Goal: Information Seeking & Learning: Learn about a topic

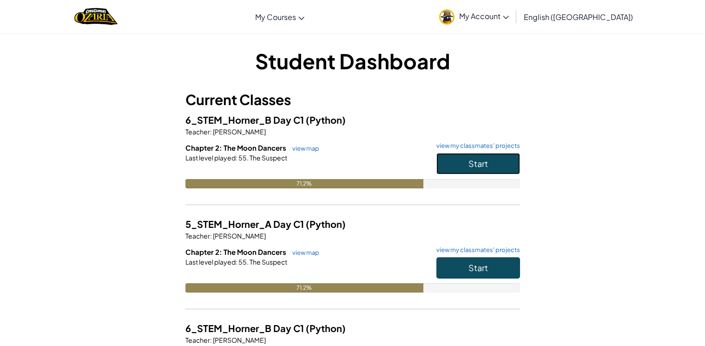
click at [498, 165] on button "Start" at bounding box center [478, 163] width 84 height 21
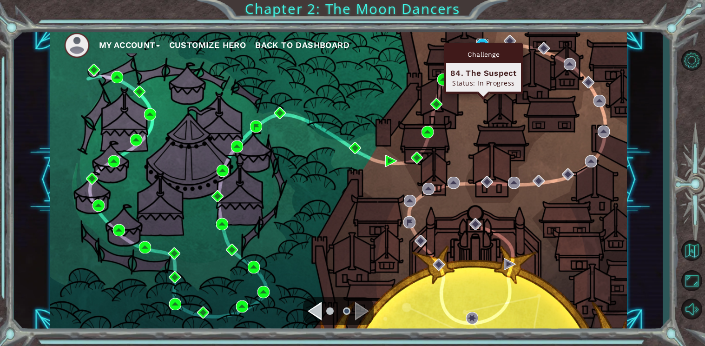
click at [481, 41] on img at bounding box center [482, 45] width 12 height 12
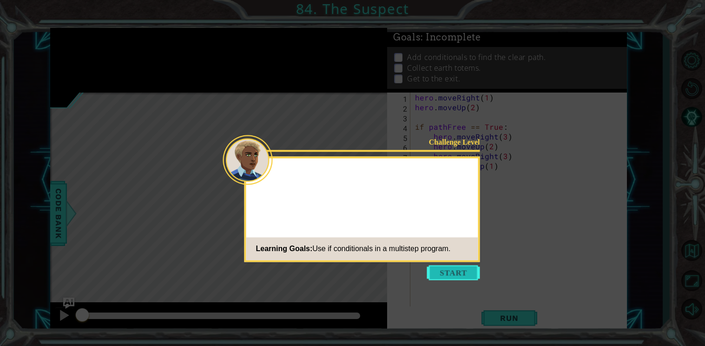
click at [474, 266] on button "Start" at bounding box center [453, 272] width 53 height 15
click at [474, 278] on icon at bounding box center [352, 173] width 705 height 346
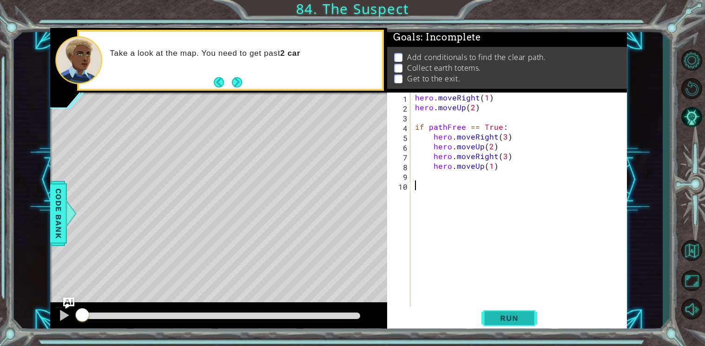
click at [511, 317] on span "Run" at bounding box center [509, 317] width 37 height 9
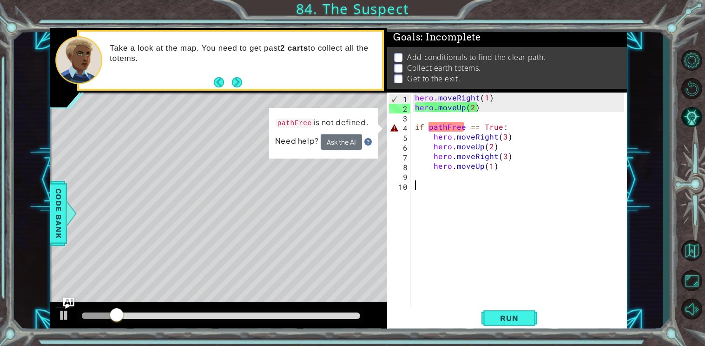
click at [450, 130] on div "hero . moveRight ( 1 ) hero . moveUp ( 2 ) if pathFree == True : hero . moveRig…" at bounding box center [521, 209] width 216 height 234
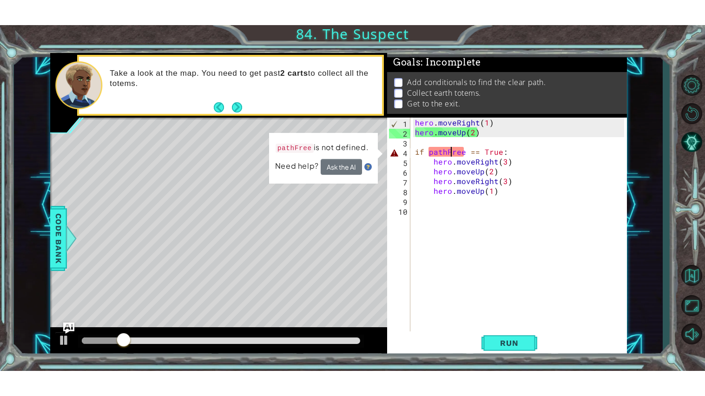
scroll to position [0, 2]
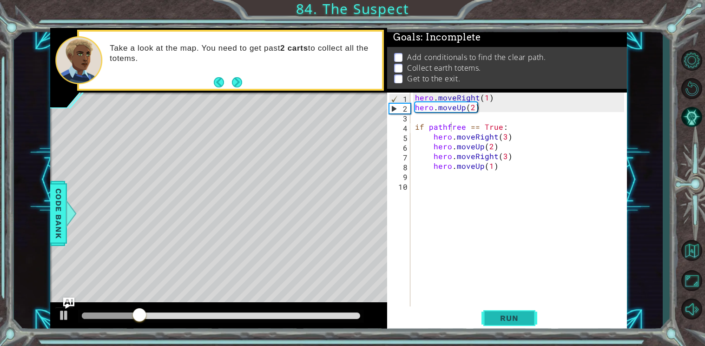
click at [522, 329] on button "Run" at bounding box center [509, 318] width 56 height 24
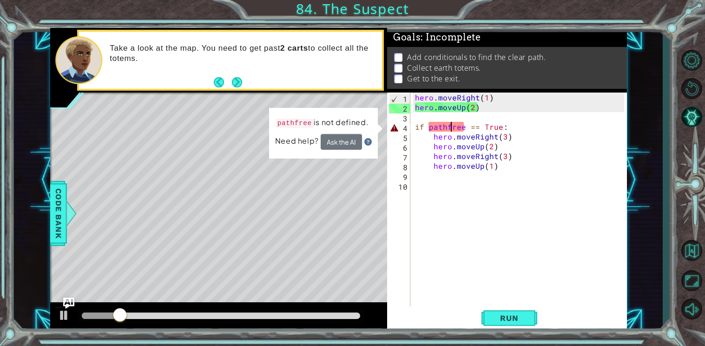
click at [349, 123] on p "pathfree is not defined." at bounding box center [322, 123] width 93 height 12
click at [355, 134] on button "Ask the AI" at bounding box center [341, 142] width 41 height 16
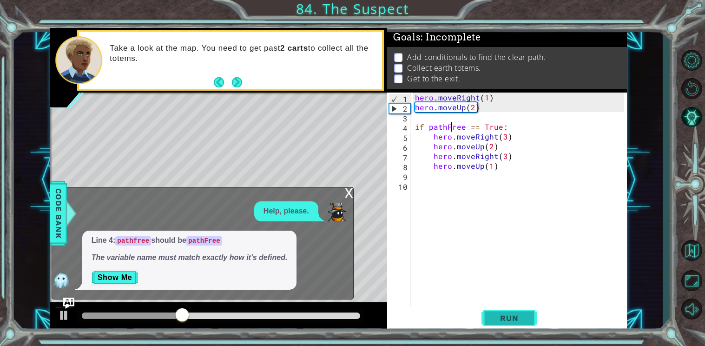
click at [497, 316] on span "Run" at bounding box center [509, 317] width 37 height 9
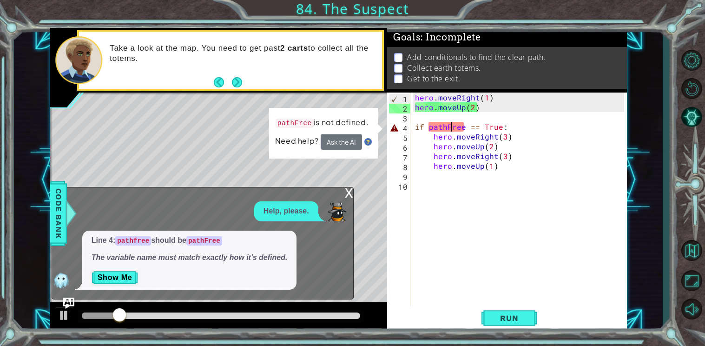
click at [414, 138] on div "hero . moveRight ( 1 ) hero . moveUp ( 2 ) if pathFree == True : hero . moveRig…" at bounding box center [521, 209] width 216 height 234
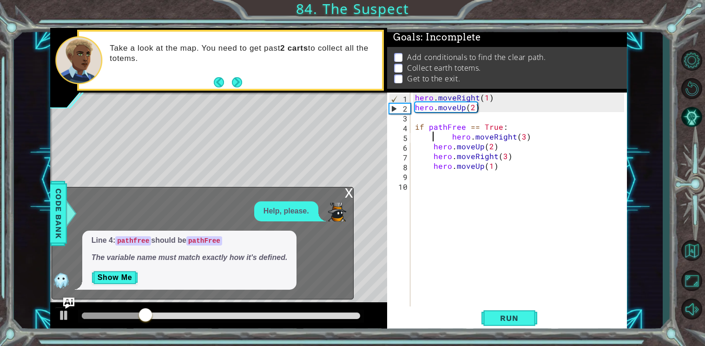
click at [452, 139] on div "hero . moveRight ( 1 ) hero . moveUp ( 2 ) if pathFree == True : hero . moveRig…" at bounding box center [521, 209] width 216 height 234
click at [517, 320] on span "Run" at bounding box center [509, 317] width 37 height 9
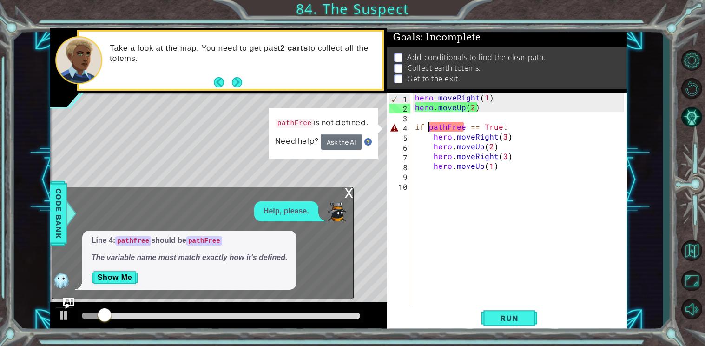
click at [428, 127] on div "hero . moveRight ( 1 ) hero . moveUp ( 2 ) if pathFree == True : hero . moveRig…" at bounding box center [521, 209] width 216 height 234
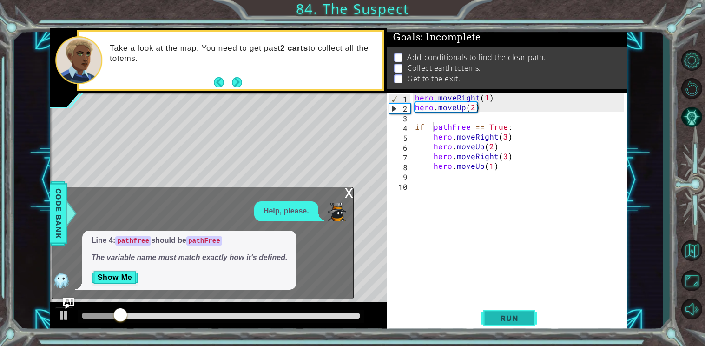
click at [507, 319] on span "Run" at bounding box center [509, 317] width 37 height 9
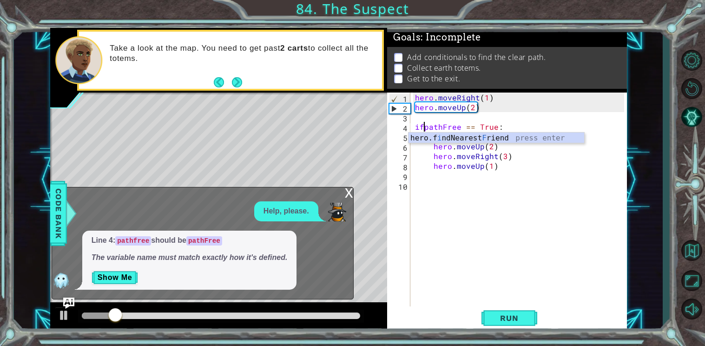
type textarea "if pathFree == True:"
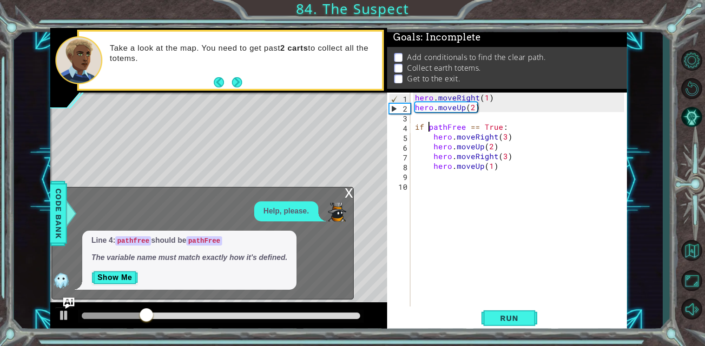
click at [350, 201] on div "x Help, please. Line 4: pathfree should be pathFree The variable name must matc…" at bounding box center [203, 243] width 302 height 113
click at [339, 180] on div "Level Map" at bounding box center [264, 229] width 429 height 274
click at [345, 191] on div "x" at bounding box center [349, 191] width 8 height 9
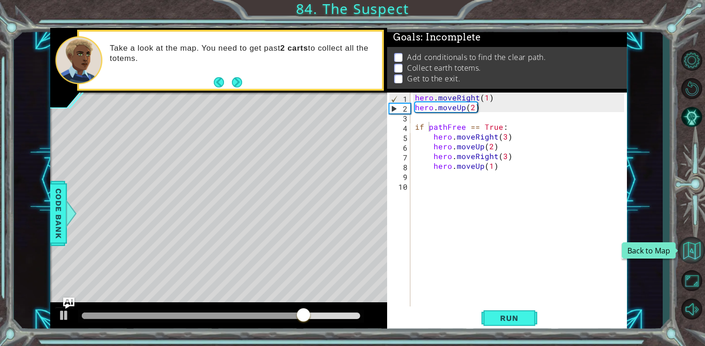
click at [690, 259] on button "Back to Map" at bounding box center [691, 250] width 27 height 27
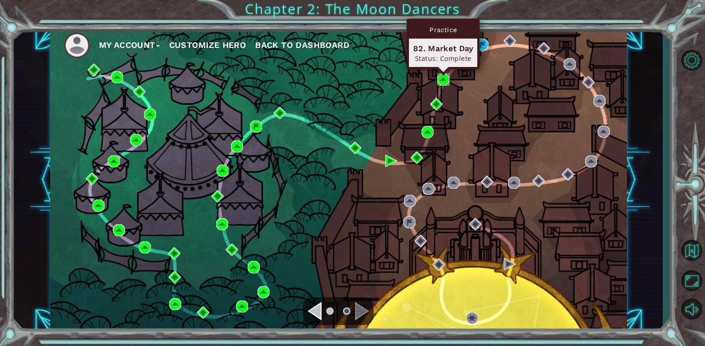
click at [442, 83] on img at bounding box center [443, 79] width 12 height 12
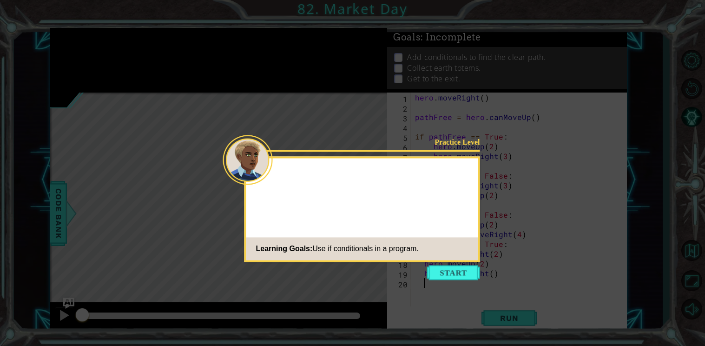
click at [444, 255] on footer "Learning Goals: Use if conditionals in a program." at bounding box center [362, 248] width 232 height 23
click at [448, 266] on button "Start" at bounding box center [453, 272] width 53 height 15
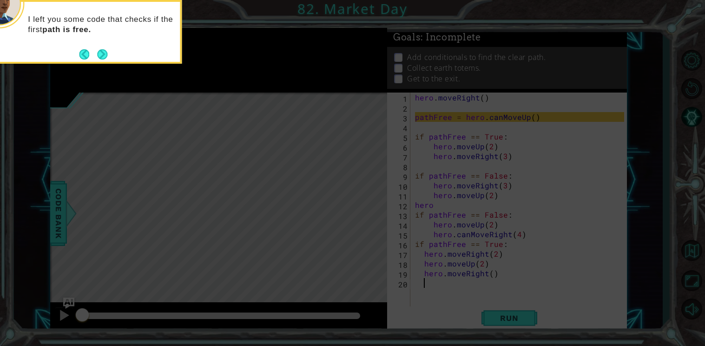
click at [446, 138] on icon at bounding box center [352, 52] width 705 height 588
click at [104, 55] on button "Next" at bounding box center [102, 54] width 10 height 10
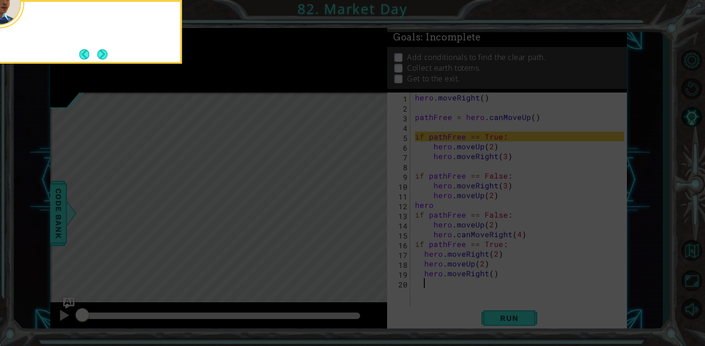
click at [104, 55] on button "Next" at bounding box center [102, 54] width 10 height 10
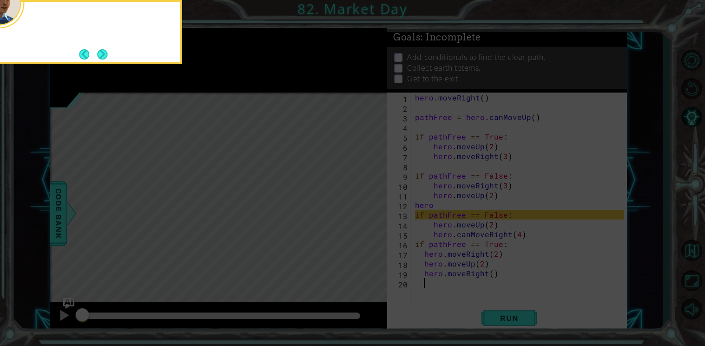
click at [104, 55] on button "Next" at bounding box center [102, 54] width 10 height 10
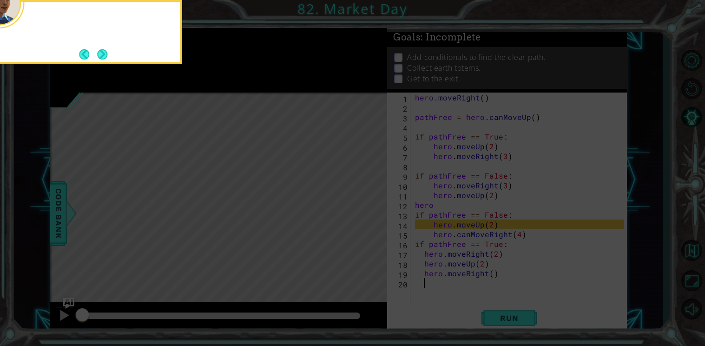
click at [104, 55] on button "Next" at bounding box center [102, 54] width 10 height 10
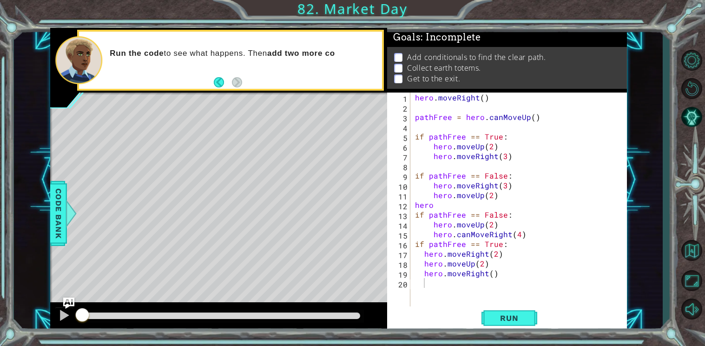
type textarea "if pathFree == True:"
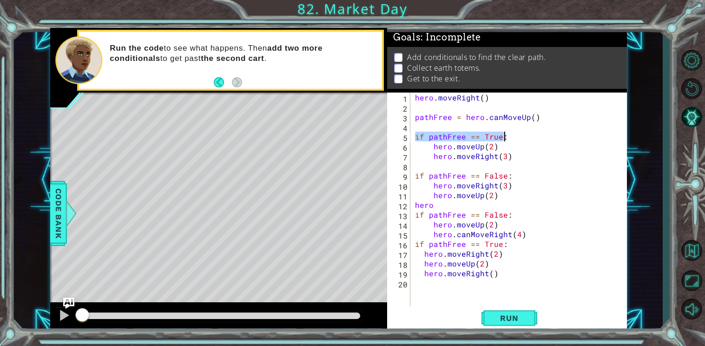
drag, startPoint x: 415, startPoint y: 135, endPoint x: 503, endPoint y: 137, distance: 88.8
click at [503, 137] on div "hero . moveRight ( ) pathFree = hero . canMoveUp ( ) if pathFree == True : hero…" at bounding box center [521, 209] width 216 height 234
click at [696, 287] on button "Maximize Browser" at bounding box center [691, 280] width 27 height 26
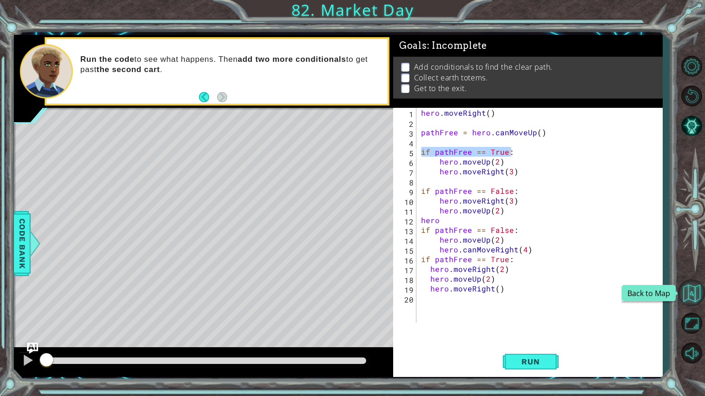
click at [693, 293] on button "Back to Map" at bounding box center [691, 292] width 27 height 27
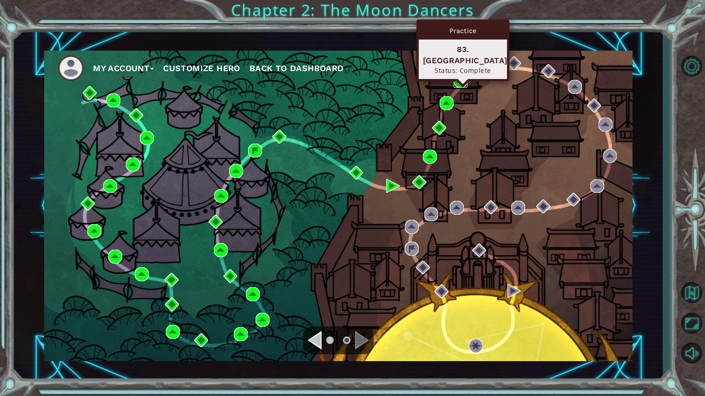
click at [461, 76] on img at bounding box center [461, 81] width 14 height 14
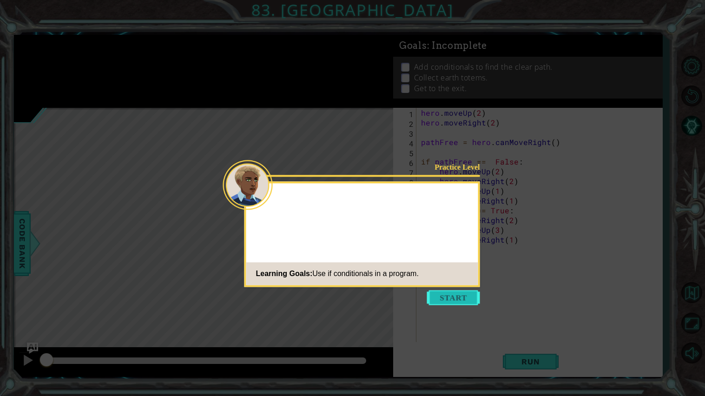
click at [443, 296] on button "Start" at bounding box center [453, 297] width 53 height 15
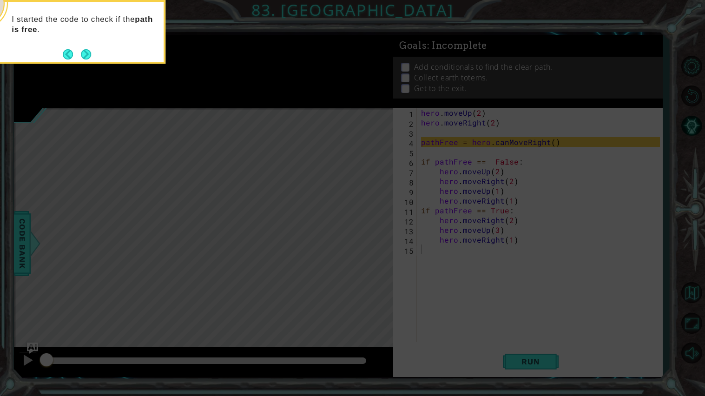
click at [104, 62] on div "I started the code to check if the path is free ." at bounding box center [73, 32] width 186 height 64
click at [81, 57] on button "Next" at bounding box center [86, 54] width 10 height 10
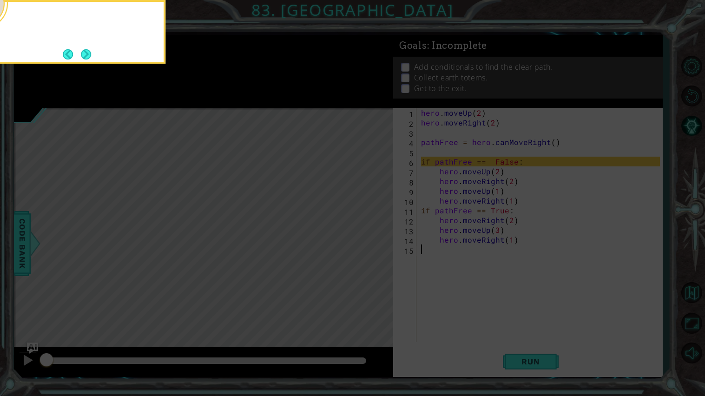
click at [81, 57] on button "Next" at bounding box center [85, 54] width 11 height 11
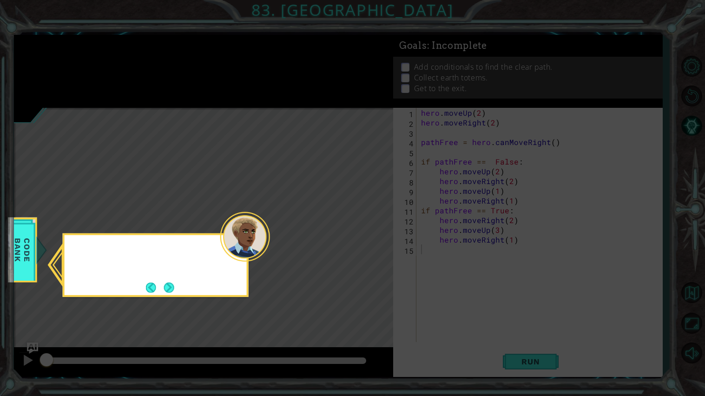
click at [81, 57] on icon at bounding box center [352, 198] width 705 height 396
click at [540, 341] on icon at bounding box center [352, 198] width 705 height 396
click at [165, 286] on button "Next" at bounding box center [169, 287] width 10 height 10
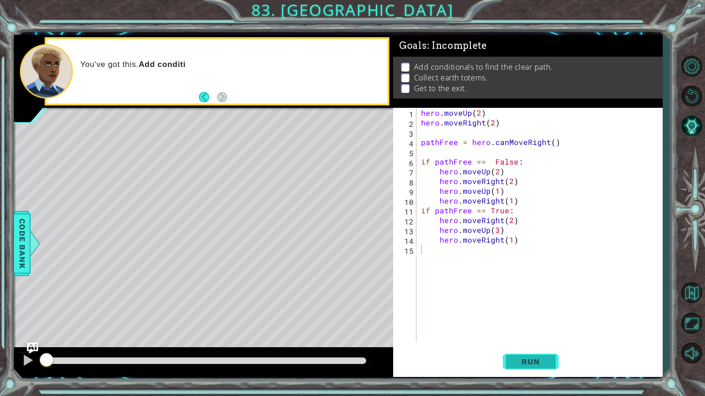
click at [547, 345] on span "Run" at bounding box center [530, 361] width 37 height 9
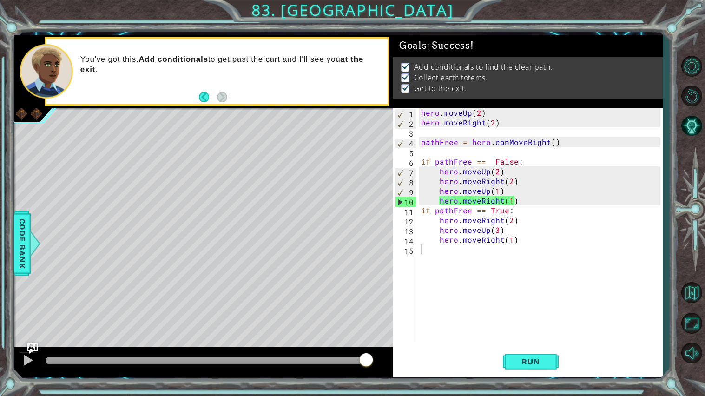
drag, startPoint x: 99, startPoint y: 365, endPoint x: 416, endPoint y: 395, distance: 319.3
click at [416, 345] on body "1 ההההההההההההההההההההההההההההההההההההההההההההההההההההההההההההההההההההההההההההה…" at bounding box center [352, 198] width 705 height 396
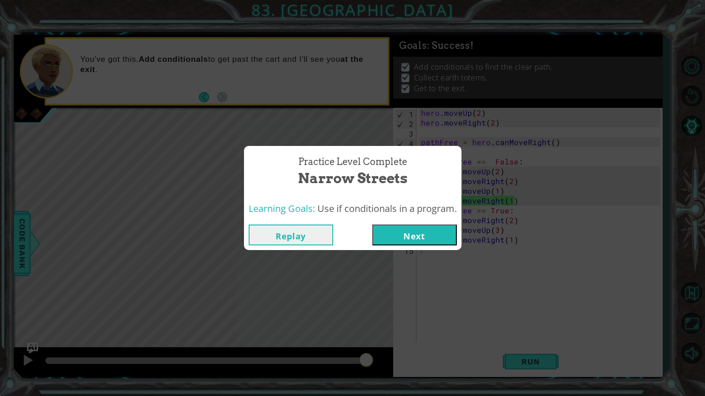
click at [415, 243] on button "Next" at bounding box center [414, 234] width 85 height 21
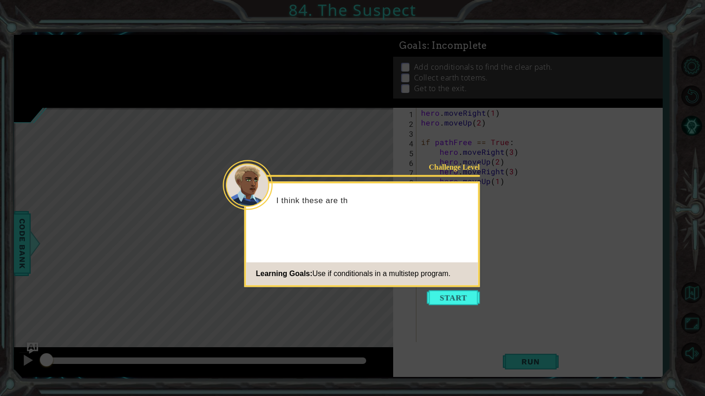
click at [461, 286] on div "Challenge Level I think these are th Learning Goals: Use if conditionals in a m…" at bounding box center [362, 233] width 236 height 105
click at [461, 286] on div "Challenge Level I think these are the last of the Learning Goals: Use if condit…" at bounding box center [362, 233] width 236 height 105
click at [461, 289] on icon at bounding box center [352, 198] width 705 height 396
click at [470, 299] on button "Start" at bounding box center [453, 297] width 53 height 15
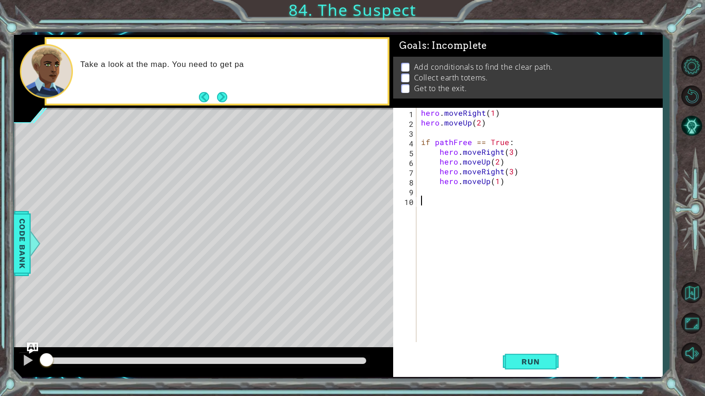
click at [449, 137] on div "hero . moveRight ( 1 ) hero . moveUp ( 2 ) if pathFree == True : hero . moveRig…" at bounding box center [541, 235] width 245 height 254
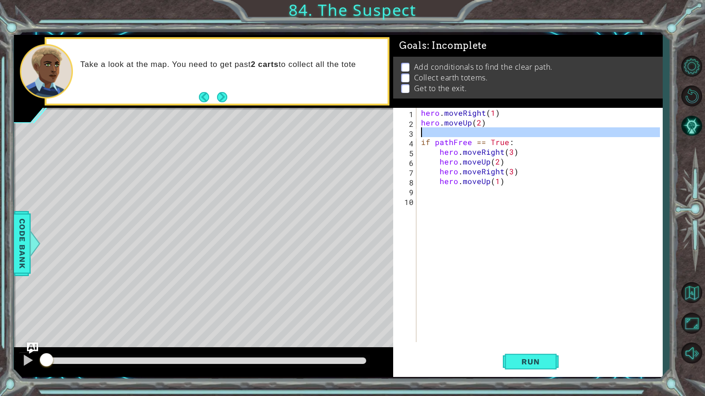
click at [452, 141] on div "hero . moveRight ( 1 ) hero . moveUp ( 2 ) if pathFree == True : hero . moveRig…" at bounding box center [541, 235] width 245 height 254
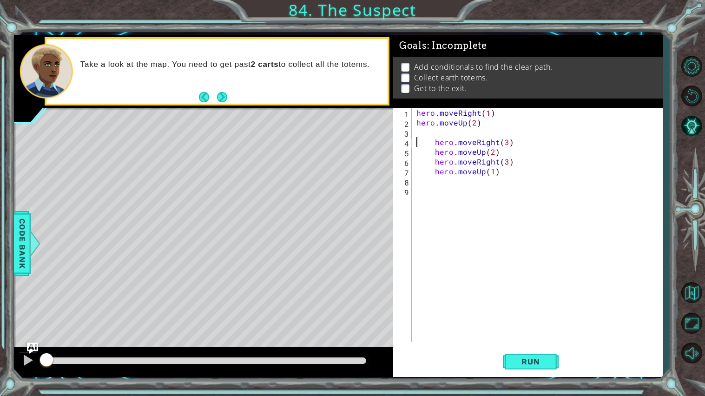
paste textarea "if pathFree == True:"
drag, startPoint x: 592, startPoint y: 149, endPoint x: 555, endPoint y: 153, distance: 36.9
click at [555, 153] on div "hero . moveRight ( 1 ) hero . moveUp ( 2 ) if pathFree == True : hero . moveRig…" at bounding box center [540, 235] width 250 height 254
click at [547, 142] on div "hero . moveRight ( 1 ) hero . moveUp ( 2 ) if pathFree == True : hero . moveRig…" at bounding box center [540, 235] width 250 height 254
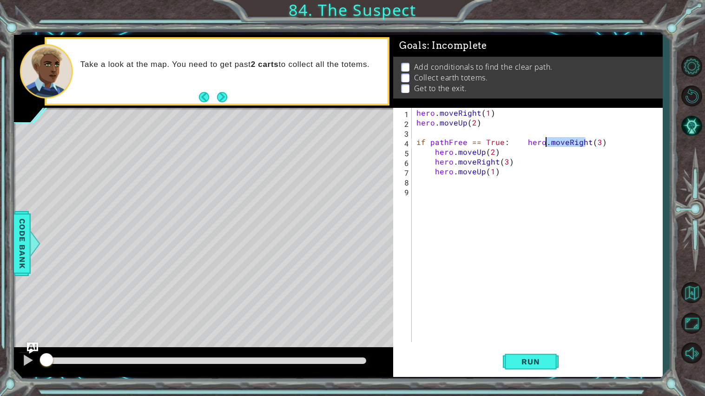
click at [547, 142] on div "hero . moveRight ( 1 ) hero . moveUp ( 2 ) if pathFree == True : hero . moveRig…" at bounding box center [540, 235] width 250 height 254
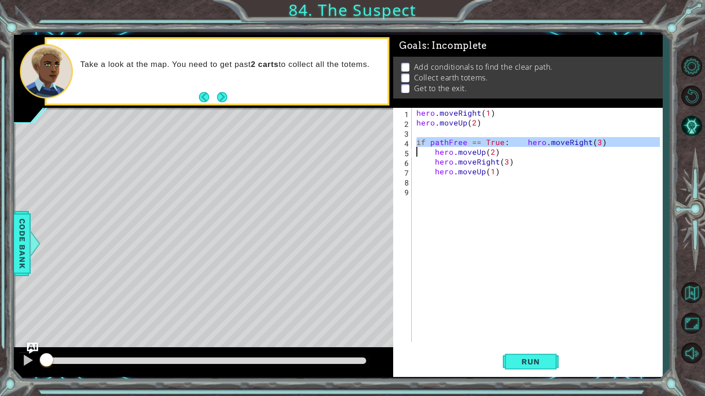
click at [548, 142] on div "hero . moveRight ( 1 ) hero . moveUp ( 2 ) if pathFree == True : hero . moveRig…" at bounding box center [538, 225] width 246 height 234
drag, startPoint x: 523, startPoint y: 143, endPoint x: 627, endPoint y: 146, distance: 104.6
click at [627, 146] on div "hero . moveRight ( 1 ) hero . moveUp ( 2 ) if pathFree == True : hero . moveRig…" at bounding box center [540, 235] width 250 height 254
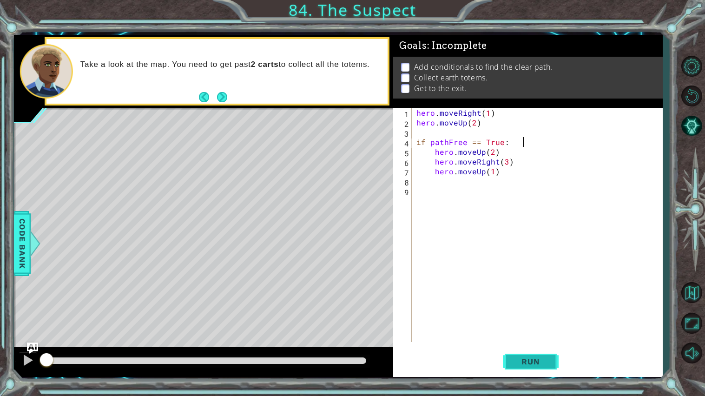
click at [533, 345] on button "Run" at bounding box center [531, 361] width 56 height 27
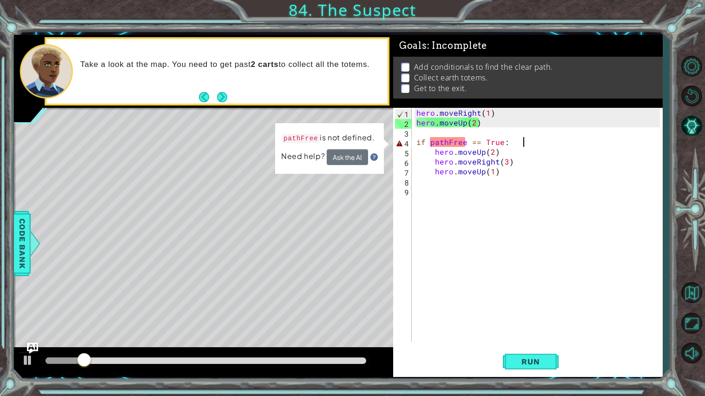
click at [413, 143] on div "if pathFree == True: 1 2 3 4 5 6 7 8 9 hero . moveRight ( 1 ) hero . moveUp ( 2…" at bounding box center [526, 225] width 267 height 234
click at [416, 144] on div "hero . moveRight ( 1 ) hero . moveUp ( 2 ) if pathFree == True : hero . moveUp …" at bounding box center [540, 235] width 250 height 254
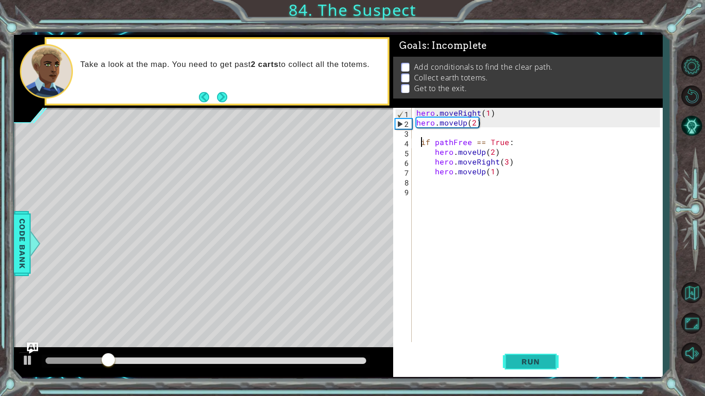
click at [530, 345] on span "Run" at bounding box center [530, 361] width 37 height 9
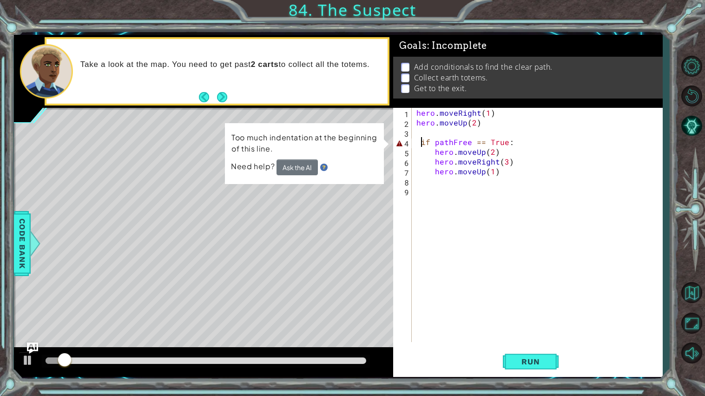
type textarea "if pathFree == True:"
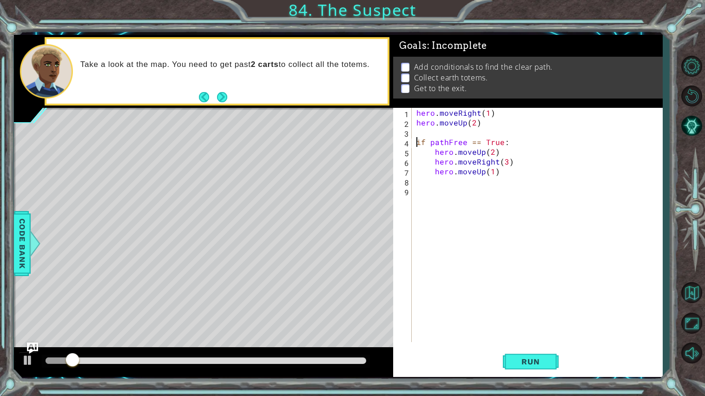
click at [556, 332] on div "hero . moveRight ( 1 ) hero . moveUp ( 2 ) if pathFree == True : hero . moveUp …" at bounding box center [540, 235] width 250 height 254
click at [563, 345] on div "Run" at bounding box center [531, 361] width 270 height 27
click at [559, 345] on div "Run" at bounding box center [531, 361] width 270 height 27
click at [542, 345] on button "Run" at bounding box center [531, 361] width 56 height 27
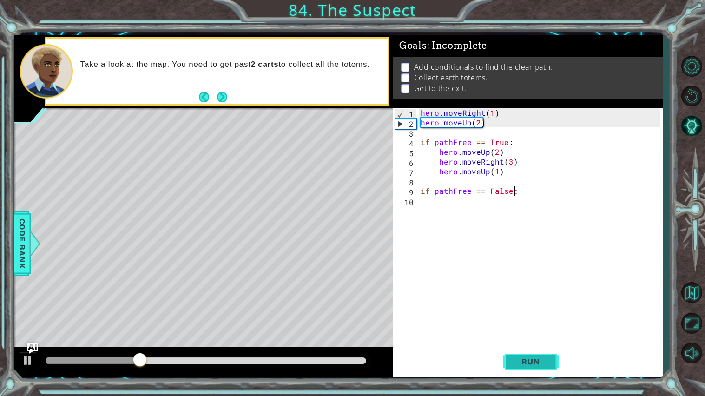
scroll to position [0, 5]
type textarea "if pathFree == False:"
click at [534, 345] on div "if pathFree == False: 1 2 3 4 5 6 7 8 9 10 hero . moveRight ( 1 ) hero . moveUp…" at bounding box center [528, 243] width 270 height 270
click at [529, 345] on button "Run" at bounding box center [531, 361] width 56 height 27
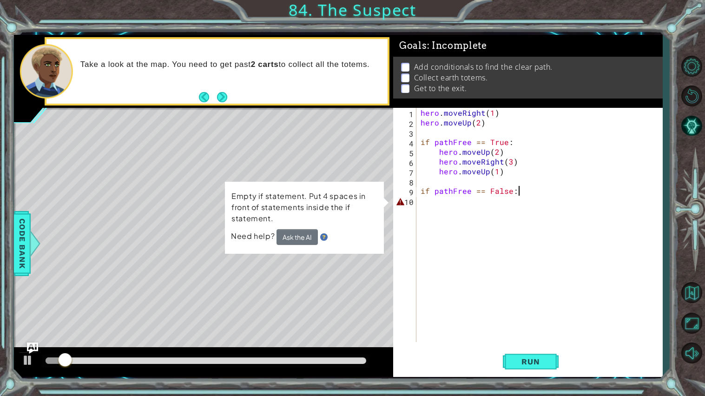
click at [451, 199] on div "hero . moveRight ( 1 ) hero . moveUp ( 2 ) if pathFree == True : hero . moveUp …" at bounding box center [542, 235] width 246 height 254
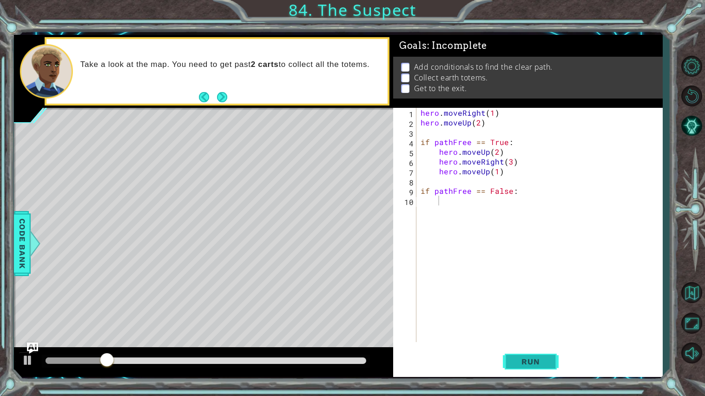
click at [550, 345] on button "Run" at bounding box center [531, 361] width 56 height 27
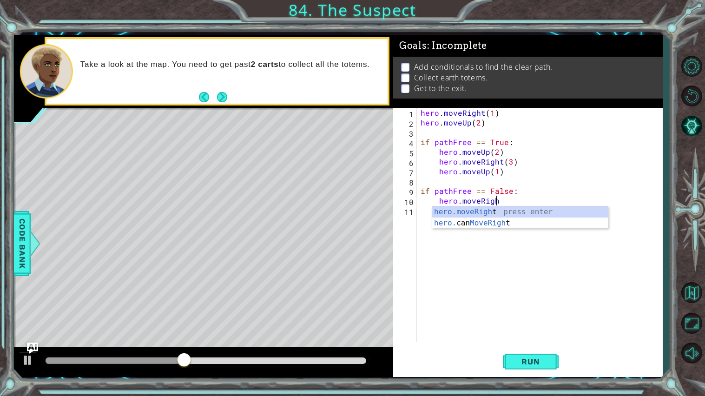
scroll to position [0, 4]
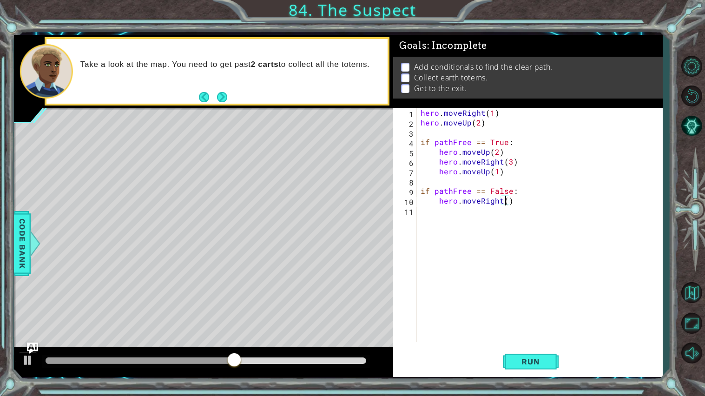
type textarea "hero.moveRight(4)"
click at [445, 221] on div "hero . moveRight ( 1 ) hero . moveUp ( 2 ) if pathFree == True : hero . moveUp …" at bounding box center [542, 235] width 246 height 254
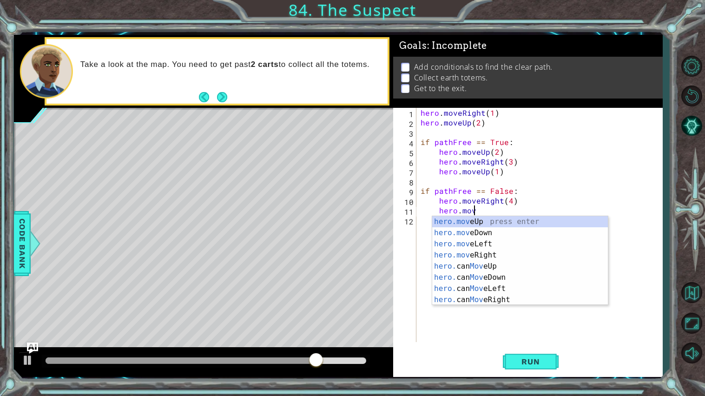
scroll to position [0, 3]
type textarea "hero.moveUp(1)"
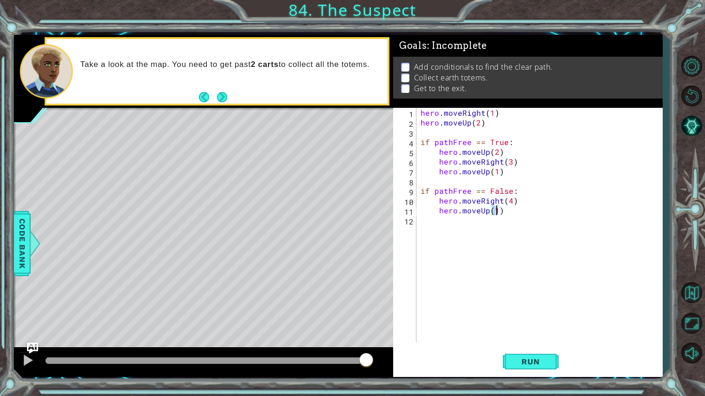
click at [441, 289] on div "hero . moveRight ( 1 ) hero . moveUp ( 2 ) if pathFree == True : hero . moveUp …" at bounding box center [542, 235] width 246 height 254
type textarea "hero.moveUp(4)"
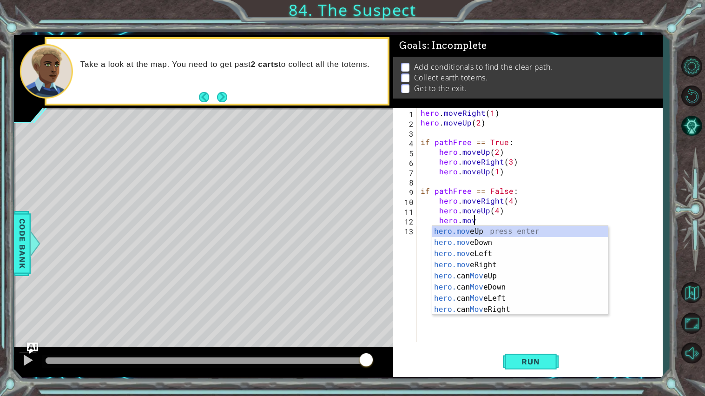
scroll to position [0, 3]
click at [487, 263] on div "hero.move Up press enter hero.move Down press enter hero.move Left press enter …" at bounding box center [520, 282] width 176 height 112
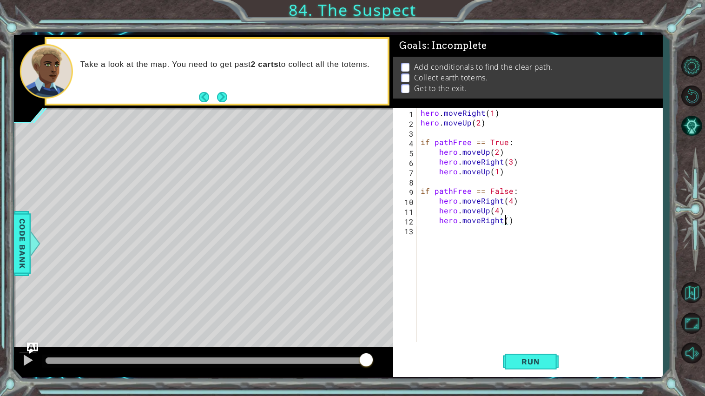
type textarea "hero.moveRight(3)"
click at [449, 234] on div "hero . moveRight ( 1 ) hero . moveUp ( 2 ) if pathFree == True : hero . moveUp …" at bounding box center [542, 235] width 246 height 254
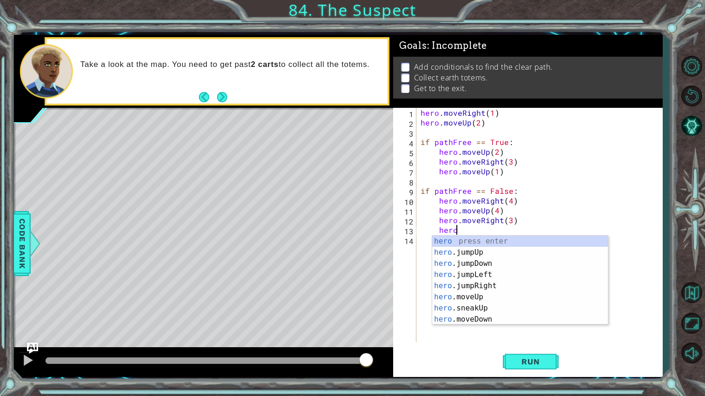
scroll to position [0, 2]
click at [461, 300] on div "hero press enter hero .jumpUp press enter hero .jumpDown press enter hero .jump…" at bounding box center [520, 292] width 176 height 112
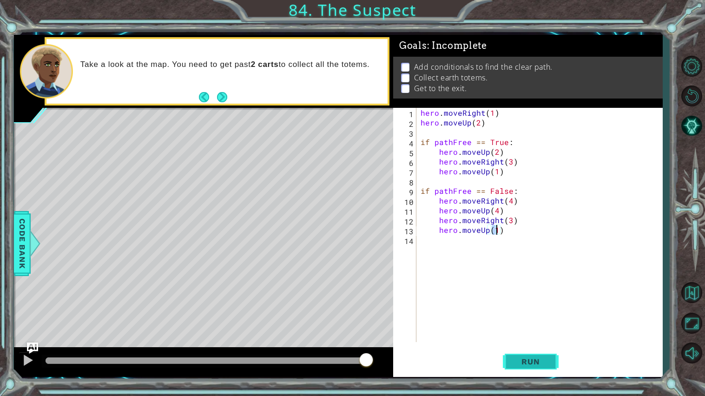
click at [552, 345] on button "Run" at bounding box center [531, 361] width 56 height 27
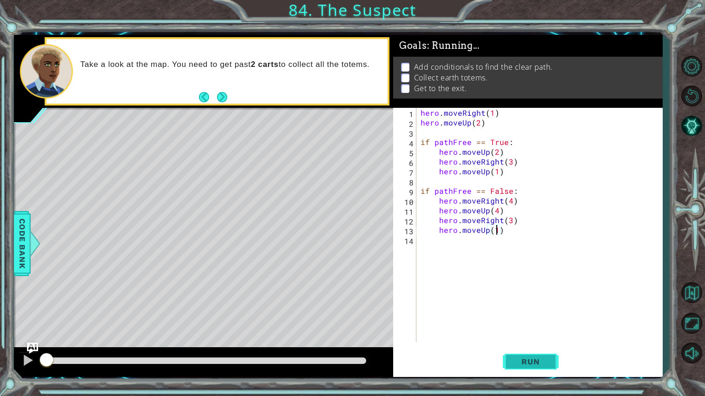
click at [551, 345] on button "Run" at bounding box center [531, 361] width 56 height 27
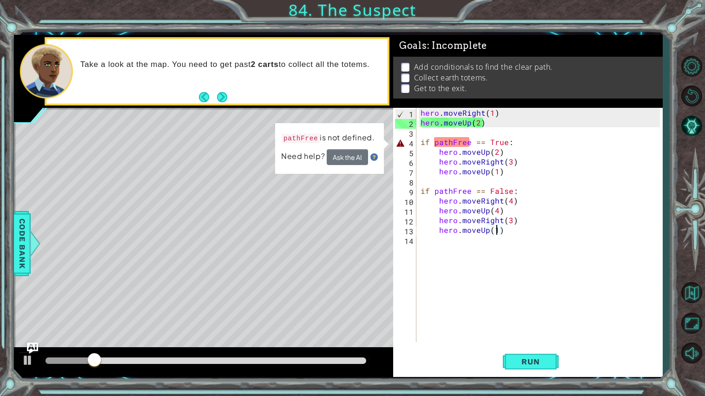
click at [434, 146] on div "hero . moveRight ( 1 ) hero . moveUp ( 2 ) if pathFree == True : hero . moveUp …" at bounding box center [542, 235] width 246 height 254
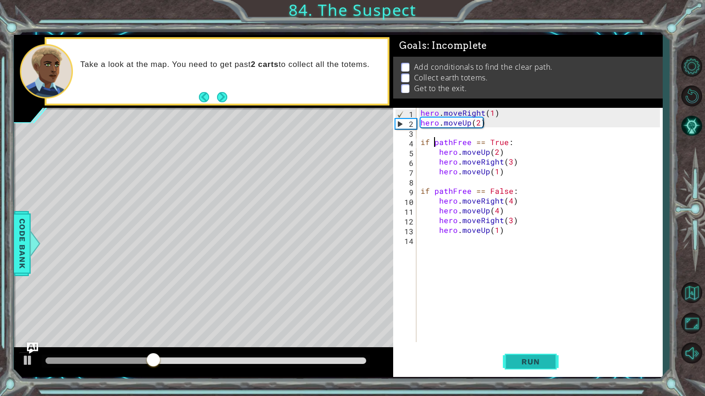
click at [527, 345] on span "Run" at bounding box center [530, 361] width 37 height 9
click at [546, 345] on span "Run" at bounding box center [530, 361] width 37 height 9
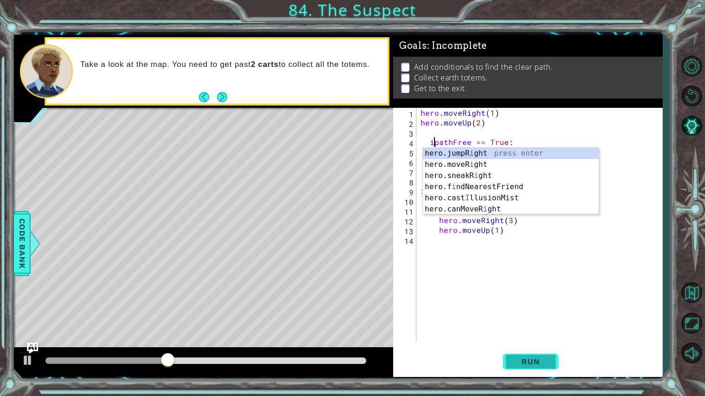
scroll to position [0, 1]
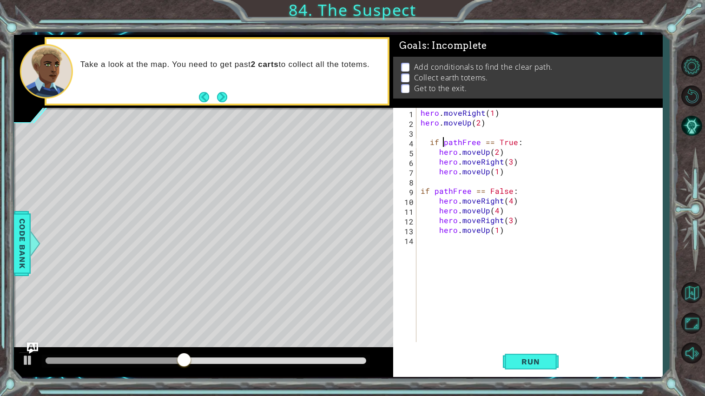
click at [427, 145] on div "hero . moveRight ( 1 ) hero . moveUp ( 2 ) if pathFree == True : hero . moveUp …" at bounding box center [542, 235] width 246 height 254
drag, startPoint x: 444, startPoint y: 141, endPoint x: 423, endPoint y: 146, distance: 21.1
click at [423, 146] on div "hero . moveRight ( 1 ) hero . moveUp ( 2 ) if pathFree == True : hero . moveUp …" at bounding box center [542, 235] width 246 height 254
click at [531, 345] on button "Run" at bounding box center [531, 361] width 56 height 27
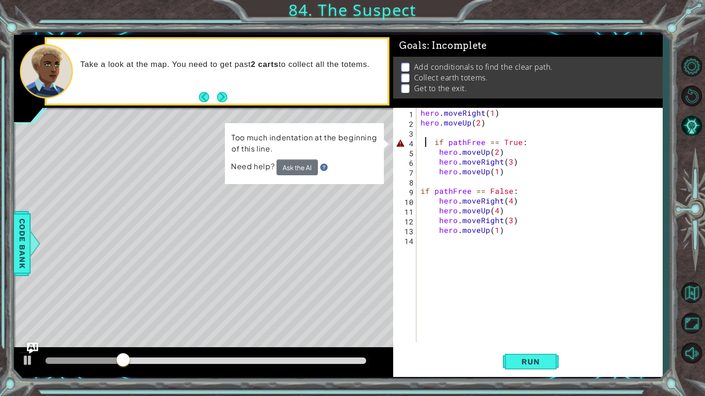
click at [433, 144] on div "hero . moveRight ( 1 ) hero . moveUp ( 2 ) if pathFree == True : hero . moveUp …" at bounding box center [542, 235] width 246 height 254
click at [430, 143] on div "hero . moveRight ( 1 ) hero . moveUp ( 2 ) if pathFree == True : hero . moveUp …" at bounding box center [542, 235] width 246 height 254
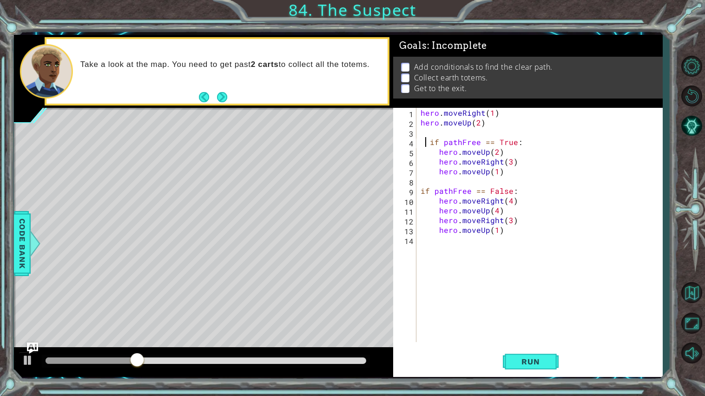
type textarea "if pathFree == True:"
click at [428, 135] on div "hero . moveRight ( 1 ) hero . moveUp ( 2 ) if pathFree == True : hero . moveUp …" at bounding box center [542, 235] width 246 height 254
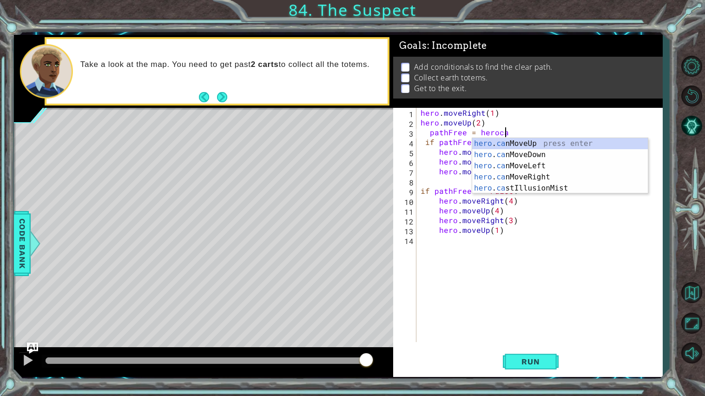
scroll to position [0, 4]
click at [538, 170] on div "hero . can MoveUp press enter hero . can MoveDown press enter hero . can MoveLe…" at bounding box center [560, 177] width 176 height 78
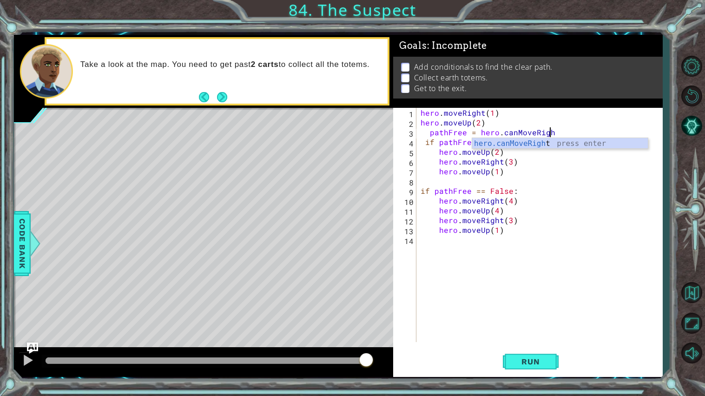
scroll to position [0, 8]
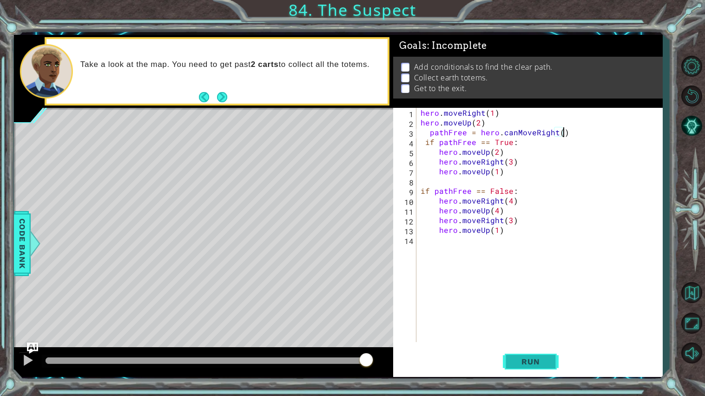
click at [540, 345] on span "Run" at bounding box center [530, 361] width 37 height 9
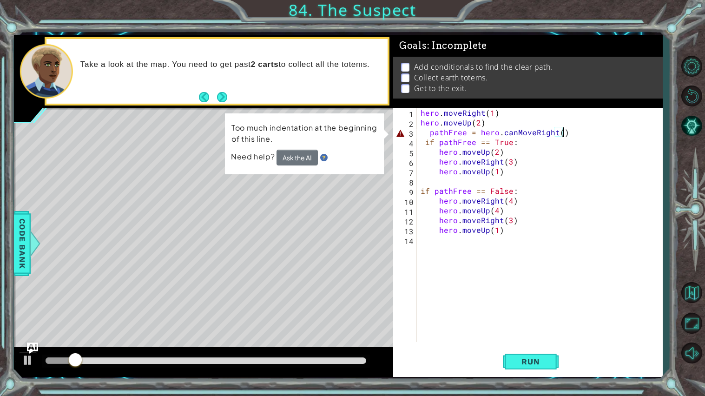
click at [427, 137] on div "hero . moveRight ( 1 ) hero . moveUp ( 2 ) pathFree = hero . canMoveRight ( ) i…" at bounding box center [542, 235] width 246 height 254
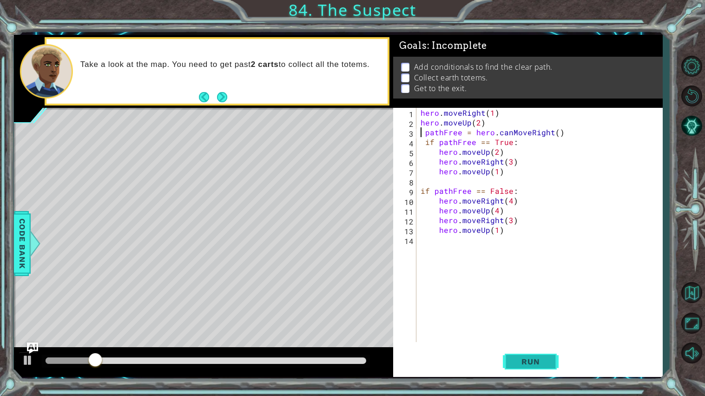
click at [539, 345] on button "Run" at bounding box center [531, 361] width 56 height 27
click at [529, 345] on span "Run" at bounding box center [530, 361] width 37 height 9
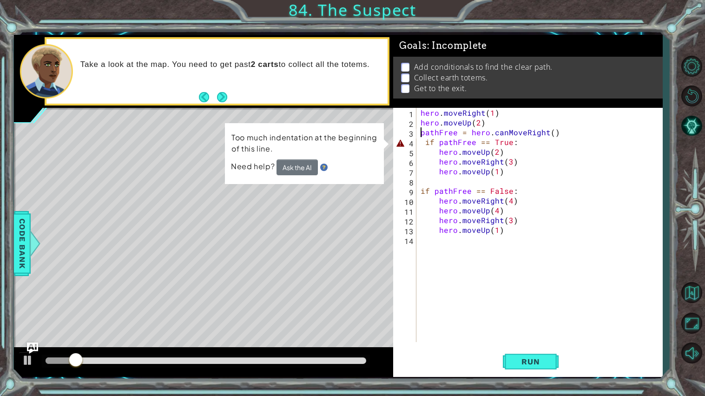
click at [422, 142] on div "hero . moveRight ( 1 ) hero . moveUp ( 2 ) pathFree = hero . canMoveRight ( ) i…" at bounding box center [542, 235] width 246 height 254
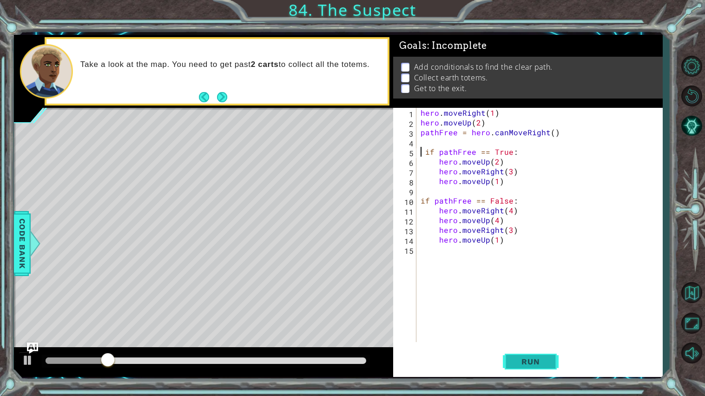
click at [532, 345] on button "Run" at bounding box center [531, 361] width 56 height 27
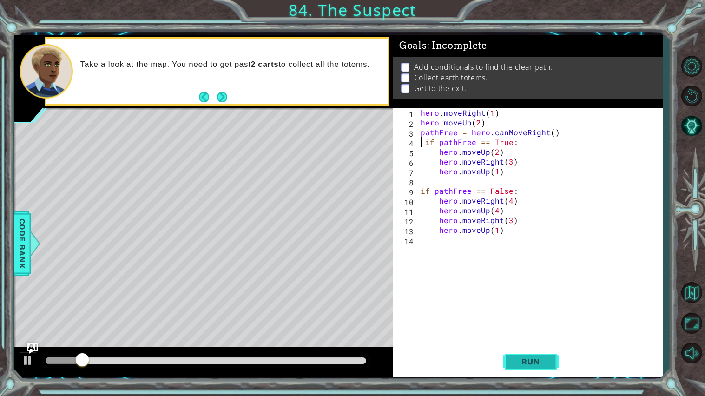
click at [525, 345] on span "Run" at bounding box center [530, 361] width 37 height 9
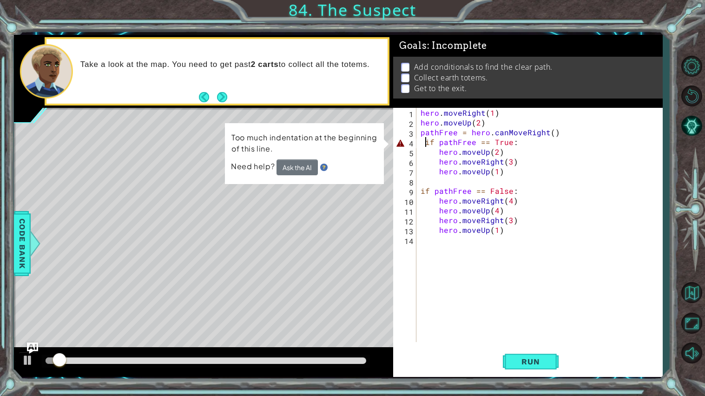
click at [426, 145] on div "hero . moveRight ( 1 ) hero . moveUp ( 2 ) pathFree = hero . canMoveRight ( ) i…" at bounding box center [542, 235] width 246 height 254
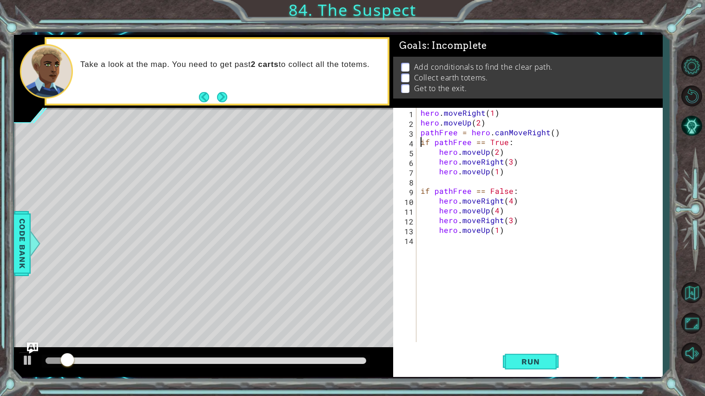
scroll to position [0, 6]
click at [540, 345] on button "Run" at bounding box center [531, 361] width 56 height 27
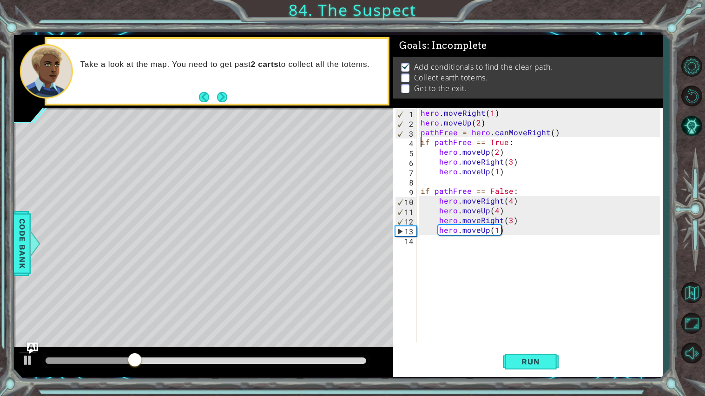
click at [544, 134] on div "hero . moveRight ( 1 ) hero . moveUp ( 2 ) pathFree = hero . canMoveRight ( ) i…" at bounding box center [542, 235] width 246 height 254
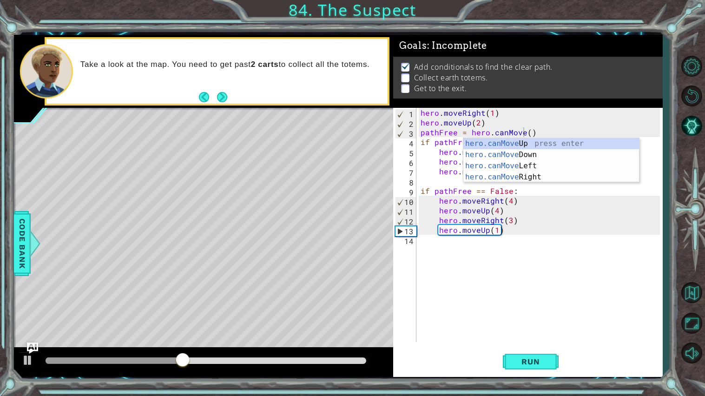
click at [528, 135] on div "hero . moveRight ( 1 ) hero . moveUp ( 2 ) pathFree = hero . canMove ( ) if pat…" at bounding box center [542, 235] width 246 height 254
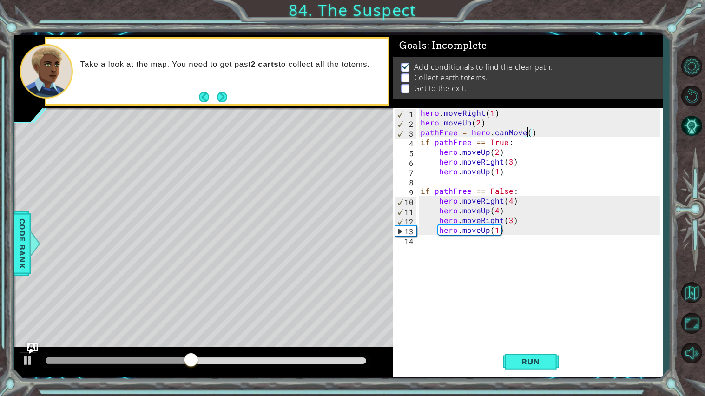
click at [523, 134] on div "hero . moveRight ( 1 ) hero . moveUp ( 2 ) pathFree = hero . canMove ( ) if pat…" at bounding box center [542, 235] width 246 height 254
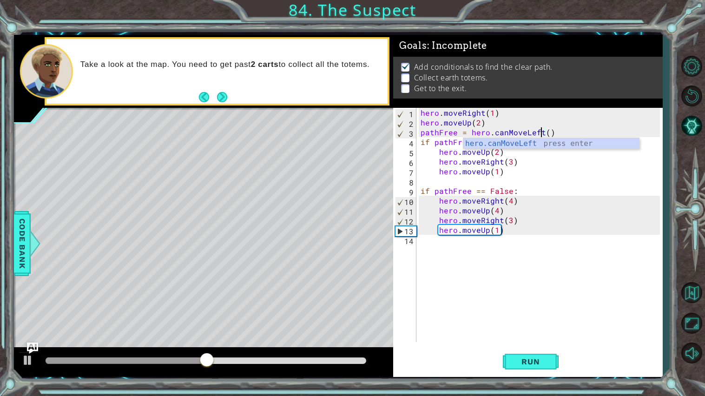
scroll to position [0, 7]
click at [543, 345] on button "Run" at bounding box center [531, 361] width 56 height 27
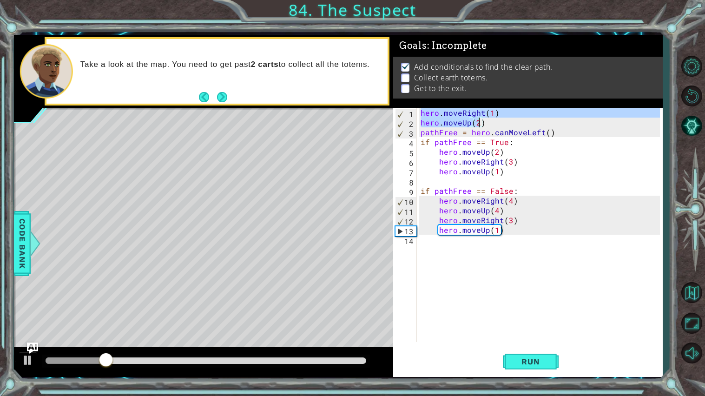
drag, startPoint x: 421, startPoint y: 110, endPoint x: 480, endPoint y: 124, distance: 60.6
click at [480, 124] on div "hero . moveRight ( 1 ) hero . moveUp ( 2 ) pathFree = hero . canMoveLeft ( ) if…" at bounding box center [542, 235] width 246 height 254
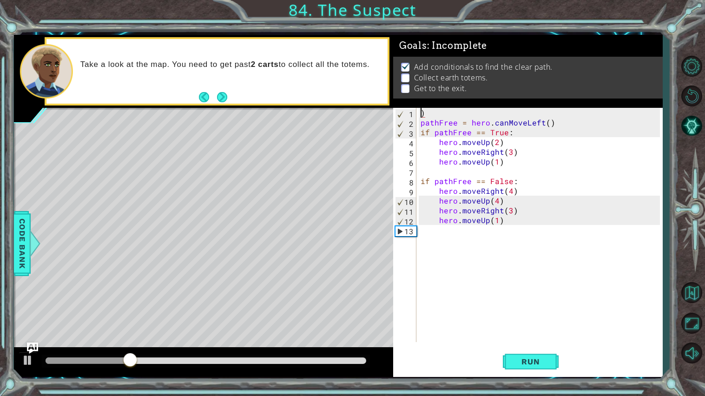
click at [446, 112] on div ") pathFree = hero . canMoveLeft ( ) if pathFree == True : hero . moveUp ( 2 ) h…" at bounding box center [542, 235] width 246 height 254
type textarea ")"
click at [540, 126] on div "pathFree = hero . canMoveLeft ( ) if pathFree == True : hero . moveUp ( 2 ) her…" at bounding box center [542, 235] width 246 height 254
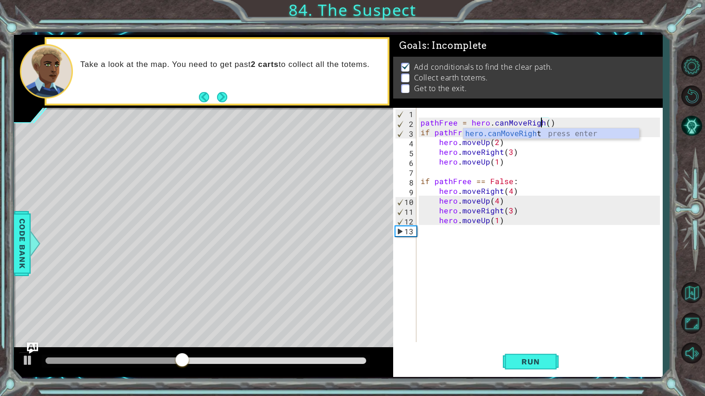
scroll to position [0, 8]
type textarea "pathFree = hero.canMoveRight()"
click at [533, 345] on span "Run" at bounding box center [530, 361] width 37 height 9
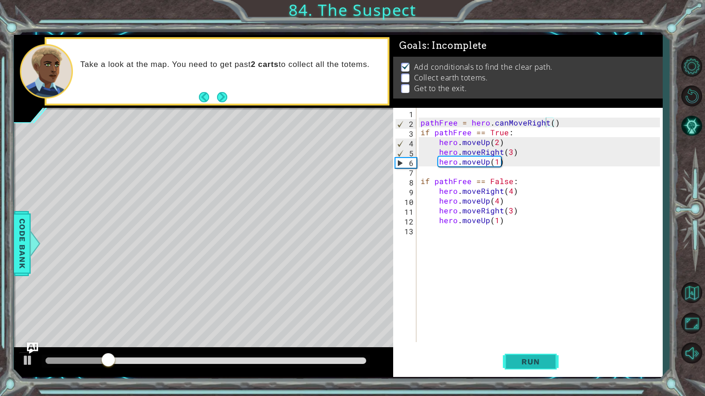
click at [536, 345] on button "Run" at bounding box center [531, 361] width 56 height 27
click at [465, 115] on div "pathFree = hero . canMoveRight ( ) if pathFree == True : hero . moveUp ( 2 ) he…" at bounding box center [542, 235] width 246 height 254
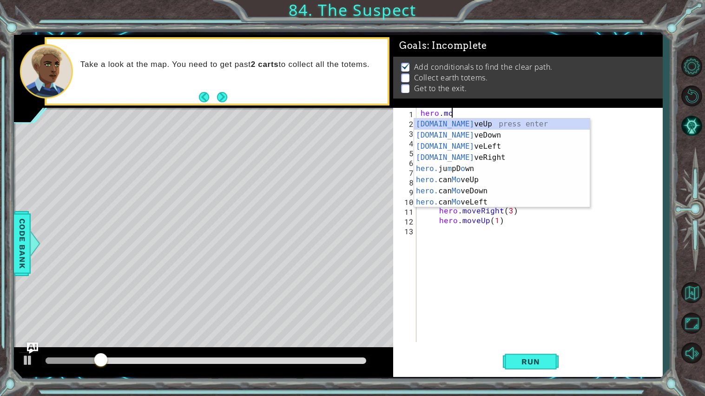
scroll to position [0, 2]
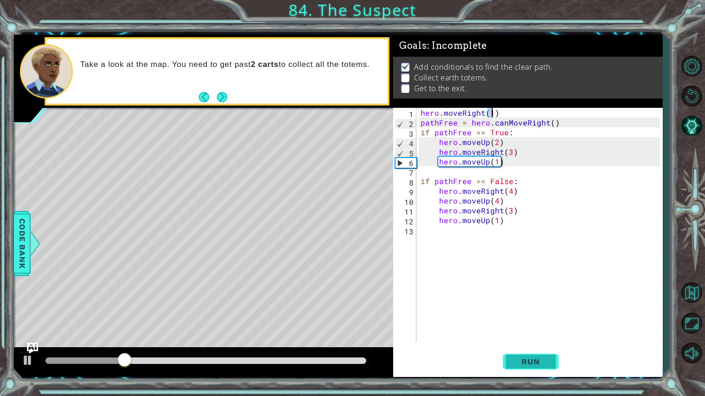
type textarea "hero.moveRight(1)"
click at [529, 345] on span "Run" at bounding box center [530, 361] width 37 height 9
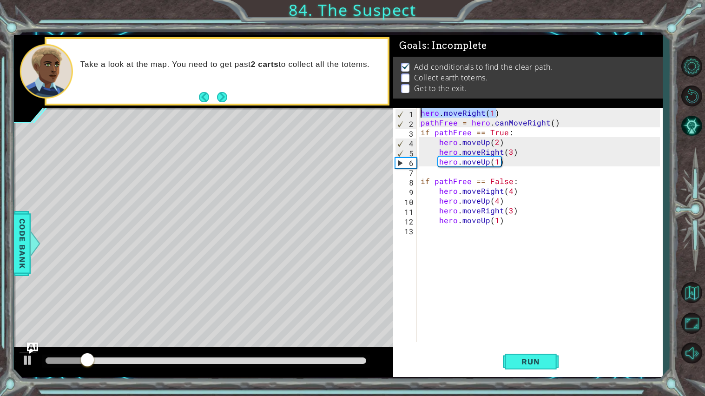
drag, startPoint x: 496, startPoint y: 113, endPoint x: 247, endPoint y: 76, distance: 251.8
click at [247, 76] on div "1 ההההההההההההההההההההההההההההההההההההההההההההההההההההההההההההההההההההההההההההה…" at bounding box center [338, 206] width 649 height 342
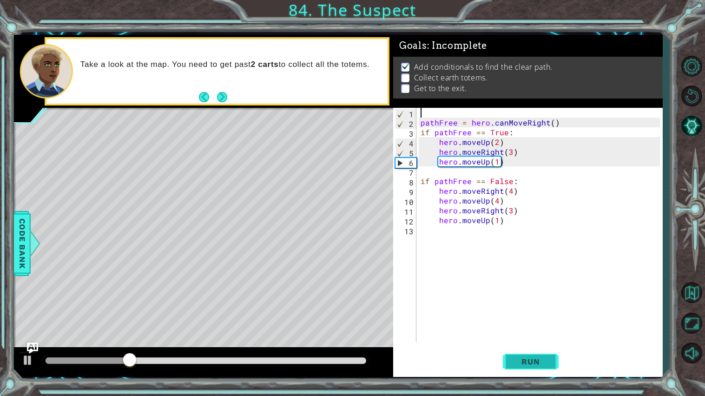
click at [510, 345] on button "Run" at bounding box center [531, 361] width 56 height 27
click at [511, 124] on div "pathFree = hero . canMoveRight ( ) if pathFree == True : hero . moveUp ( 2 ) he…" at bounding box center [542, 235] width 246 height 254
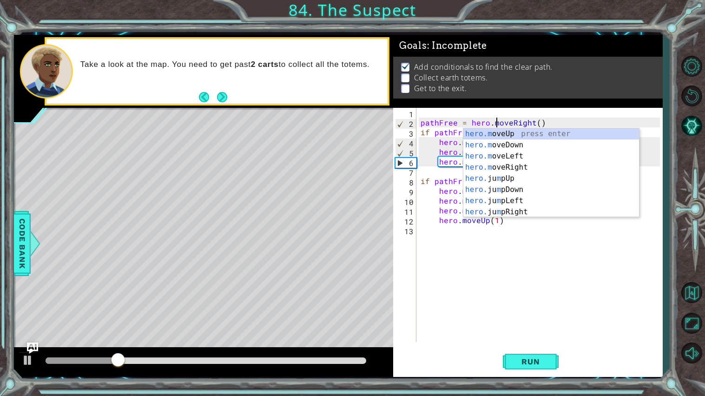
scroll to position [0, 4]
type textarea "pathFree = hero.moveRight()"
click at [544, 345] on span "Run" at bounding box center [530, 361] width 37 height 9
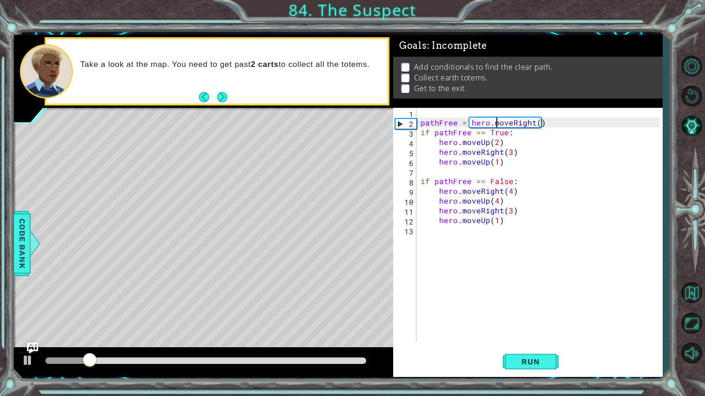
click at [566, 345] on div "1 ההההההההההההההההההההההההההההההההההההההההההההההההההההההההההההההההההההההההההההה…" at bounding box center [338, 206] width 649 height 349
click at [521, 273] on div "pathFree = hero . moveRight ( ) if pathFree == True : hero . moveUp ( 2 ) hero …" at bounding box center [542, 235] width 246 height 254
click at [492, 127] on div "pathFree = hero . moveRight ( ) if pathFree == True : hero . moveUp ( 2 ) hero …" at bounding box center [542, 235] width 246 height 254
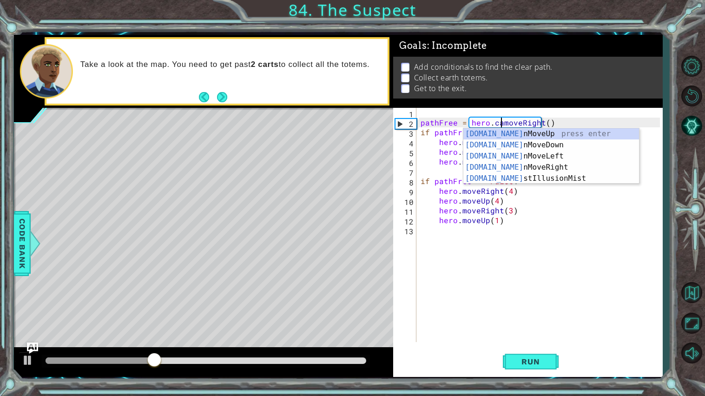
scroll to position [0, 5]
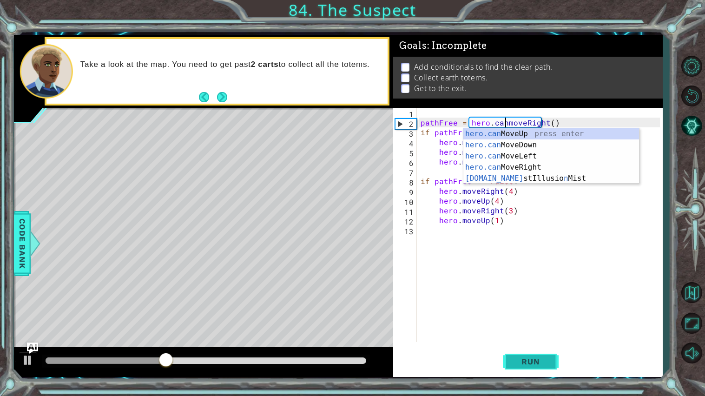
click at [520, 345] on button "Run" at bounding box center [531, 361] width 56 height 27
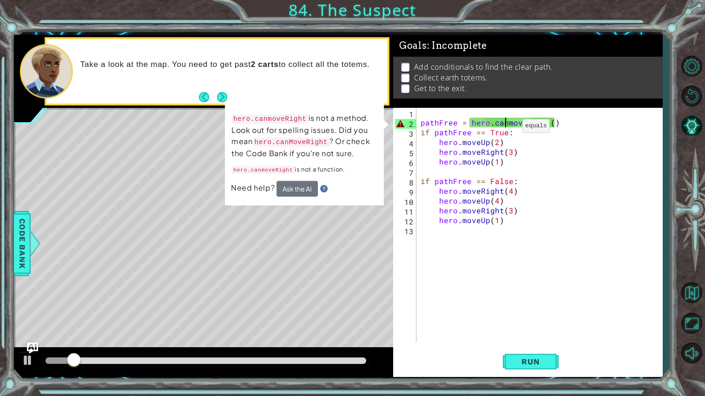
click at [511, 128] on div "pathFree = hero . canmoveRight ( ) if pathFree == True : hero . moveUp ( 2 ) he…" at bounding box center [542, 235] width 246 height 254
click at [511, 125] on div "pathFree = hero . canmoveRight ( ) if pathFree == True : hero . moveUp ( 2 ) he…" at bounding box center [542, 235] width 246 height 254
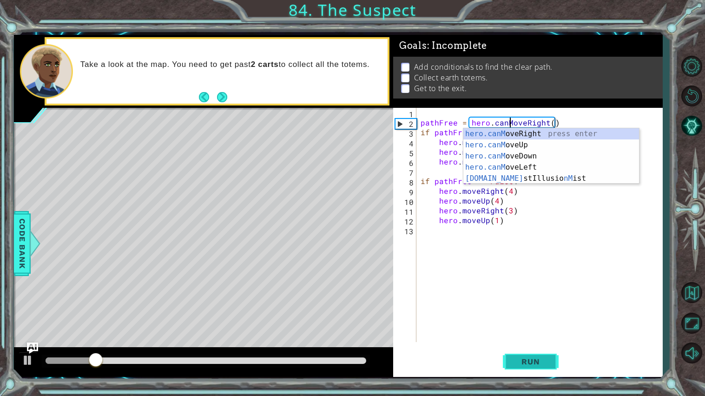
type textarea "pathFree = hero.canMoveRight()"
click at [547, 345] on span "Run" at bounding box center [530, 361] width 37 height 9
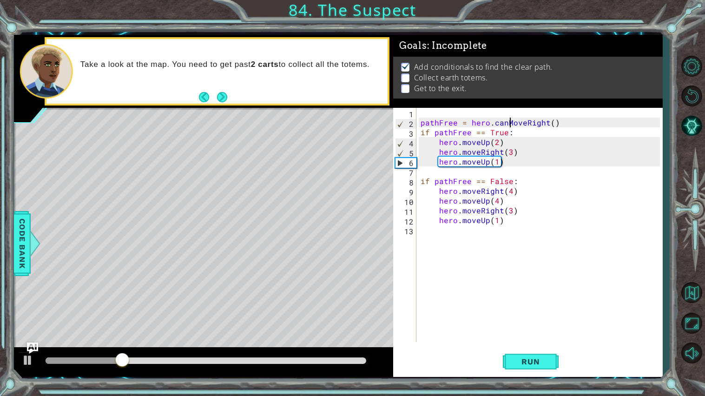
click at [420, 112] on div "pathFree = hero . canMoveRight ( ) if pathFree == True : hero . moveUp ( 2 ) he…" at bounding box center [542, 235] width 246 height 254
click at [510, 184] on div "pathFree = hero . canMoveRight ( ) if pathFree == True : hero . moveUp ( 2 ) he…" at bounding box center [542, 235] width 246 height 254
click at [503, 134] on div "pathFree = hero . canMoveRight ( ) if pathFree == True : hero . moveUp ( 2 ) he…" at bounding box center [542, 235] width 246 height 254
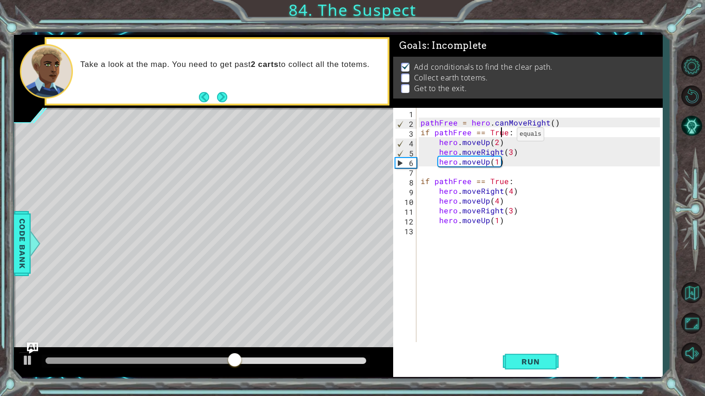
click at [506, 136] on div "pathFree = hero . canMoveRight ( ) if pathFree == True : hero . moveUp ( 2 ) he…" at bounding box center [542, 235] width 246 height 254
click at [530, 345] on button "Run" at bounding box center [531, 361] width 56 height 27
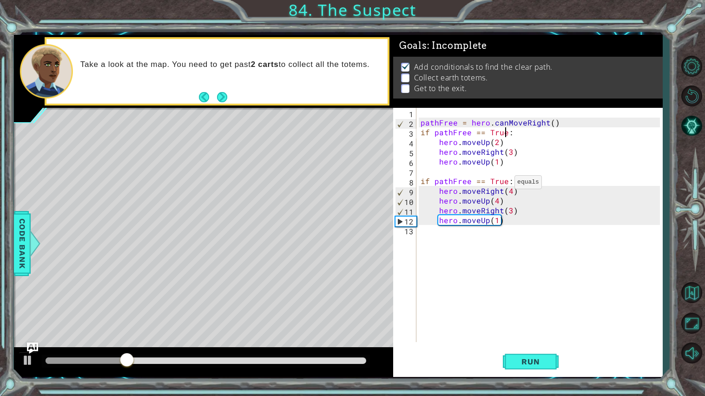
click at [505, 184] on div "pathFree = hero . canMoveRight ( ) if pathFree == True : hero . moveUp ( 2 ) he…" at bounding box center [542, 235] width 246 height 254
click at [543, 345] on span "Run" at bounding box center [530, 361] width 37 height 9
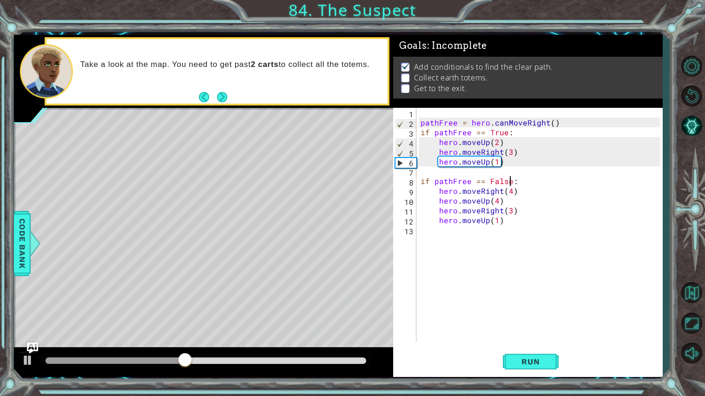
click at [522, 196] on div "pathFree = hero . canMoveRight ( ) if pathFree == True : hero . moveUp ( 2 ) he…" at bounding box center [542, 235] width 246 height 254
click at [522, 196] on div "pathFree = hero . canMoveRight ( ) if pathFree == True : hero . moveUp ( 2 ) he…" at bounding box center [539, 225] width 241 height 234
click at [522, 196] on div "pathFree = hero . canMoveRight ( ) if pathFree == True : hero . moveUp ( 2 ) he…" at bounding box center [542, 235] width 246 height 254
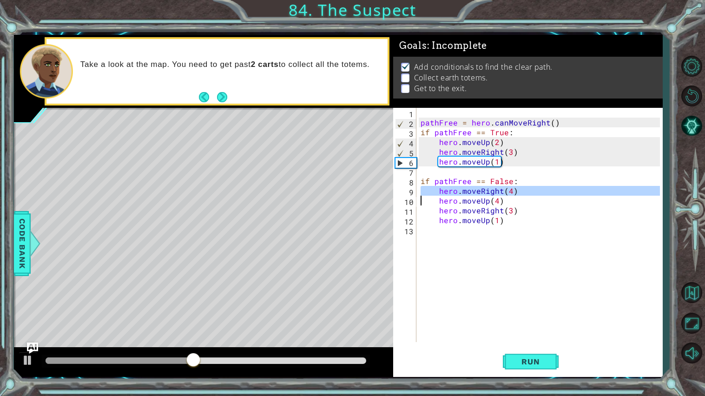
click at [522, 196] on div "pathFree = hero . canMoveRight ( ) if pathFree == True : hero . moveUp ( 2 ) he…" at bounding box center [542, 235] width 246 height 254
click at [522, 196] on div "pathFree = hero . canMoveRight ( ) if pathFree == True : hero . moveUp ( 2 ) he…" at bounding box center [539, 225] width 241 height 234
click at [522, 196] on div "pathFree = hero . canMoveRight ( ) if pathFree == True : hero . moveUp ( 2 ) he…" at bounding box center [542, 235] width 246 height 254
click at [522, 196] on div "pathFree = hero . canMoveRight ( ) if pathFree == True : hero . moveUp ( 2 ) he…" at bounding box center [539, 225] width 241 height 234
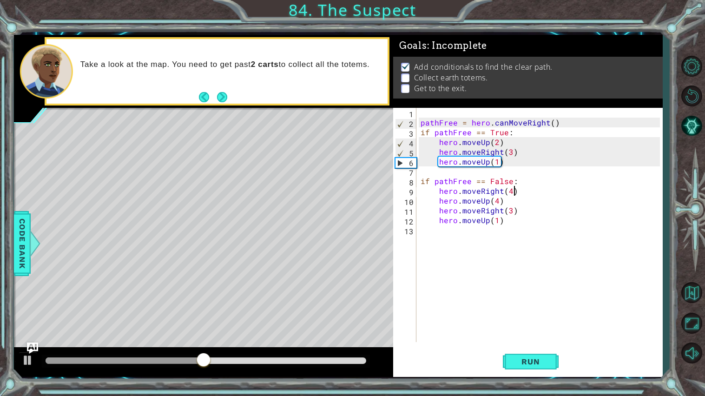
type textarea "hero.moveRight(4)"
click at [699, 318] on button "Maximize Browser" at bounding box center [691, 323] width 27 height 27
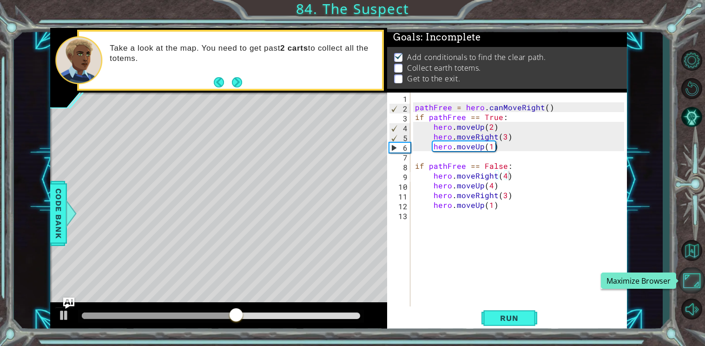
click at [689, 272] on button "Maximize Browser" at bounding box center [691, 280] width 27 height 26
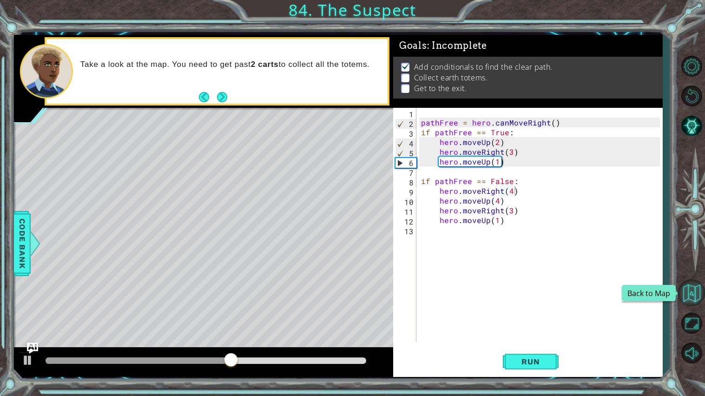
click at [689, 305] on button "Back to Map" at bounding box center [691, 292] width 27 height 27
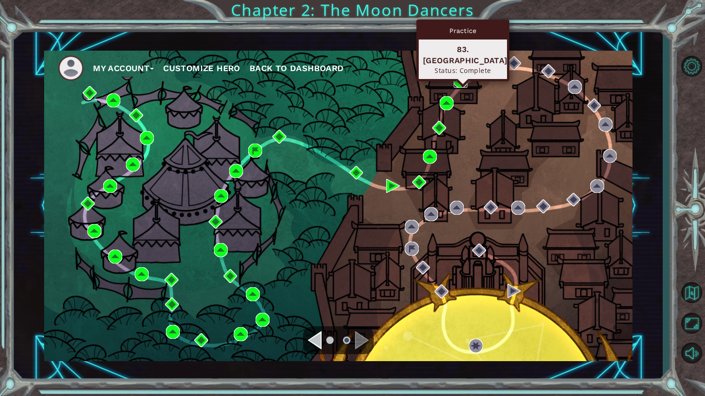
click at [464, 79] on img at bounding box center [461, 81] width 14 height 14
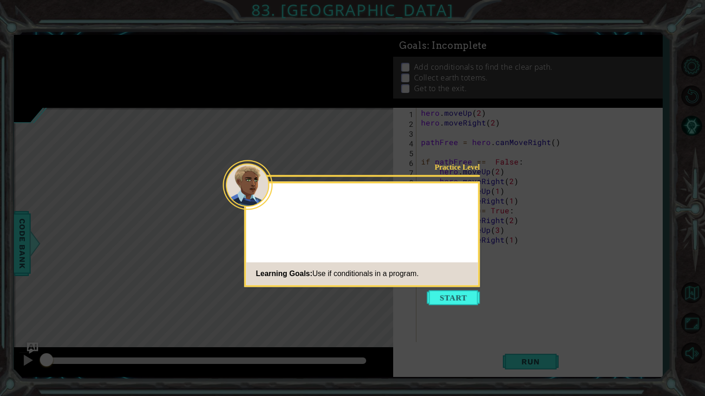
click at [459, 307] on icon at bounding box center [352, 198] width 705 height 396
click at [456, 286] on div "Practice Level Learning Goals: Use if conditionals in a program." at bounding box center [362, 233] width 236 height 105
click at [458, 291] on button "Start" at bounding box center [453, 297] width 53 height 15
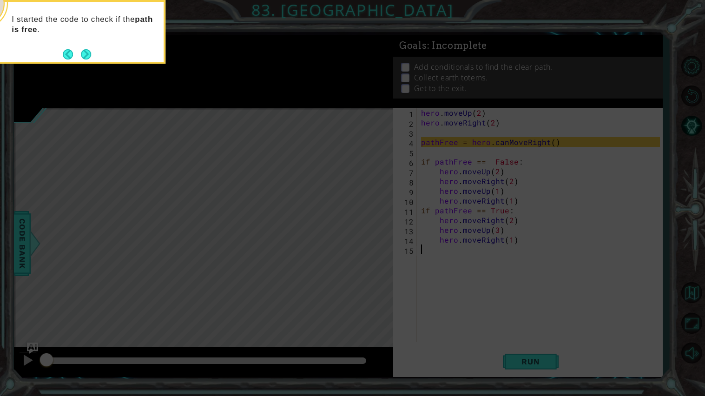
click at [82, 64] on icon at bounding box center [352, 63] width 705 height 665
click at [82, 60] on button "Next" at bounding box center [86, 54] width 12 height 12
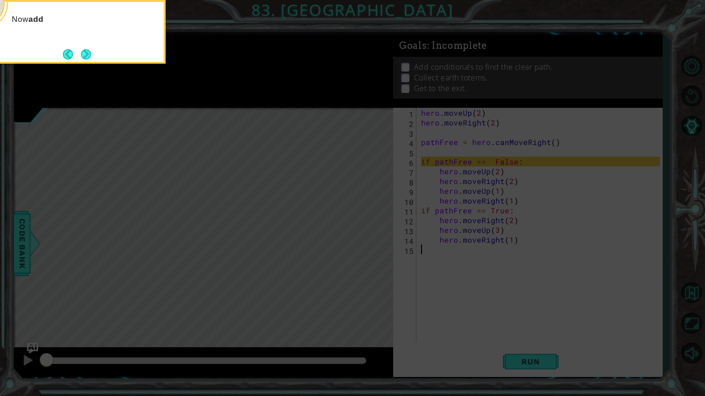
click at [82, 60] on button "Next" at bounding box center [86, 54] width 12 height 12
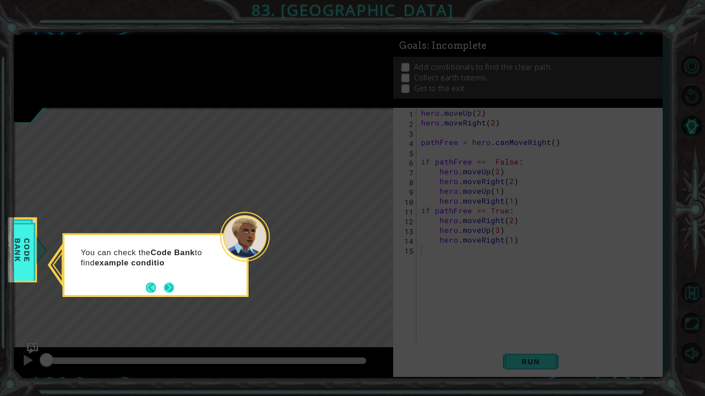
click at [164, 287] on button "Next" at bounding box center [169, 287] width 10 height 10
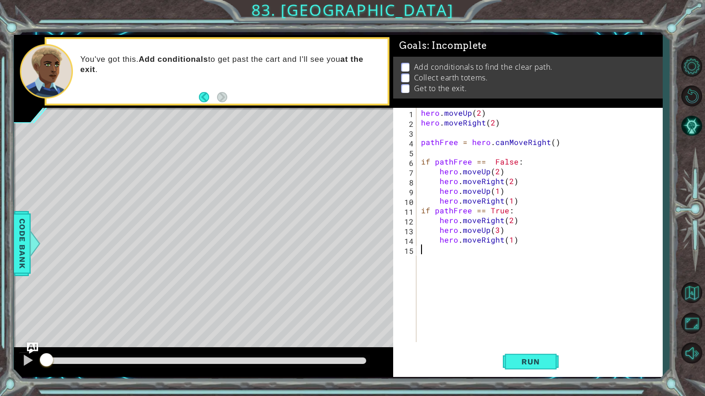
click at [488, 334] on div "hero . moveUp ( 2 ) hero . moveRight ( 2 ) pathFree = hero . canMoveRight ( ) i…" at bounding box center [541, 235] width 245 height 254
click at [496, 345] on div "1 2 3 4 5 6 7 8 9 10 11 12 13 14 15 hero . moveUp ( 2 ) hero . moveRight ( 2 ) …" at bounding box center [528, 243] width 270 height 270
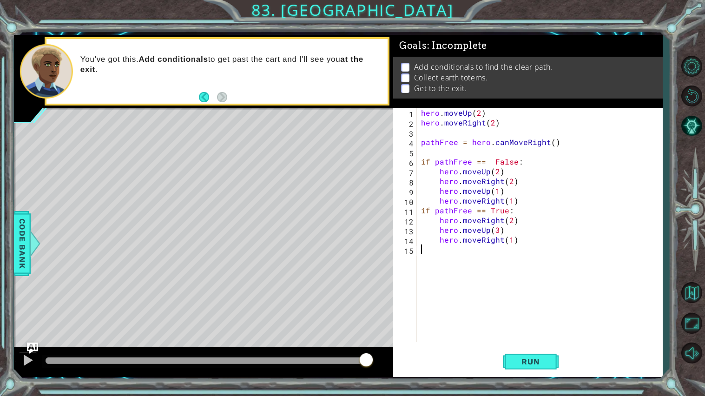
drag, startPoint x: 44, startPoint y: 367, endPoint x: 423, endPoint y: 389, distance: 380.3
click at [423, 345] on div "1 ההההההההההההההההההההההההההההההההההההההההההההההההההההההההההההההההההההההההההההה…" at bounding box center [352, 198] width 705 height 396
click at [693, 304] on button "Back to Map" at bounding box center [691, 292] width 27 height 27
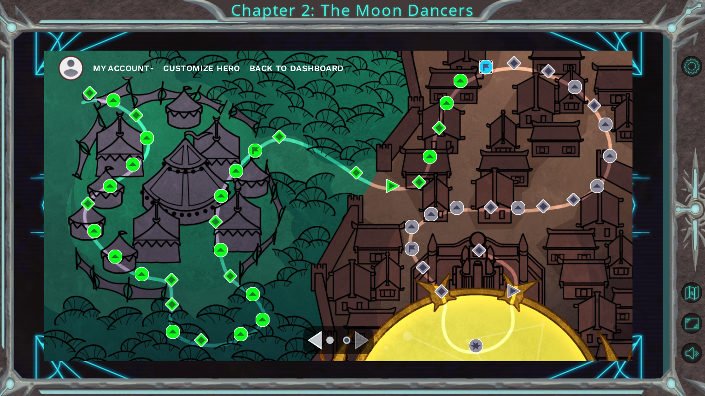
click at [479, 69] on img at bounding box center [486, 67] width 14 height 14
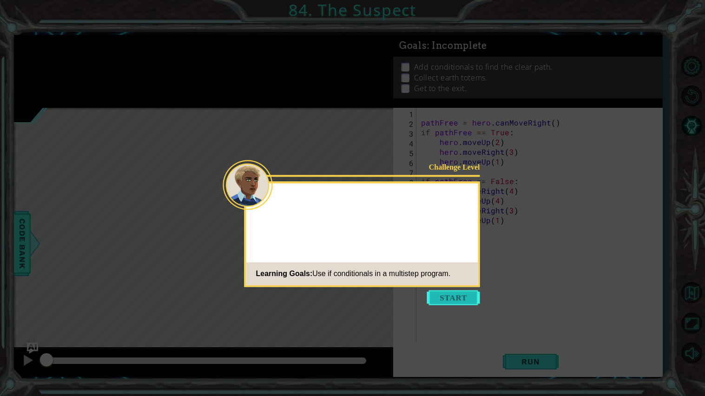
click at [454, 302] on button "Start" at bounding box center [453, 297] width 53 height 15
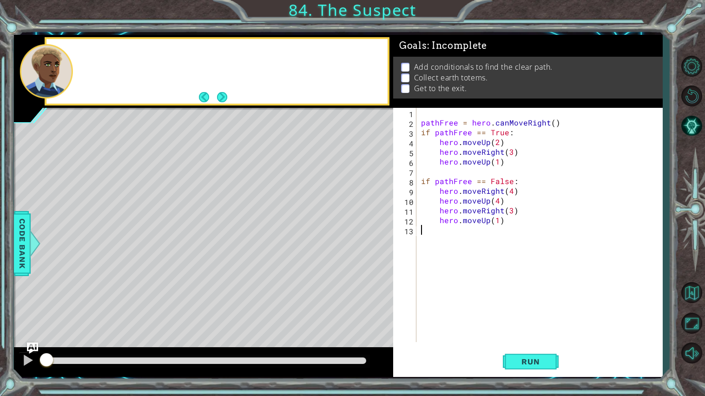
click at [436, 116] on div "pathFree = hero . canMoveRight ( ) if pathFree == True : hero . moveUp ( 2 ) he…" at bounding box center [541, 235] width 245 height 254
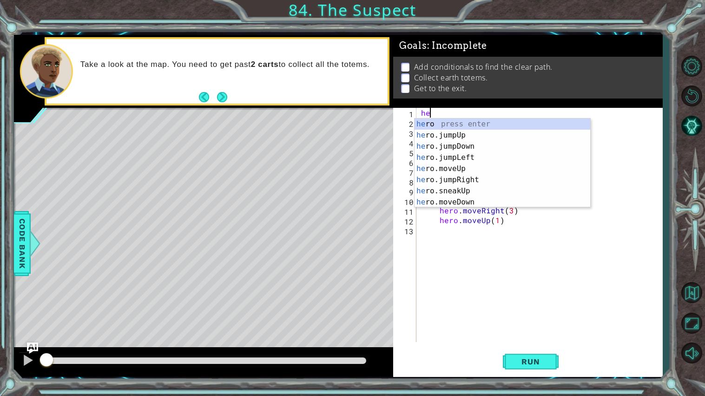
type textarea "h"
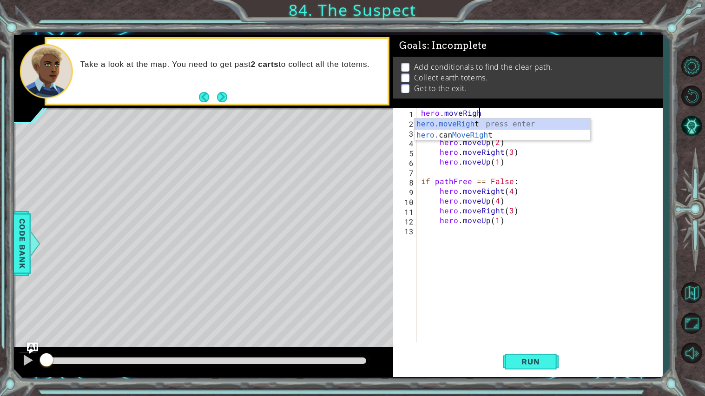
scroll to position [0, 3]
click at [521, 345] on span "Run" at bounding box center [530, 361] width 37 height 9
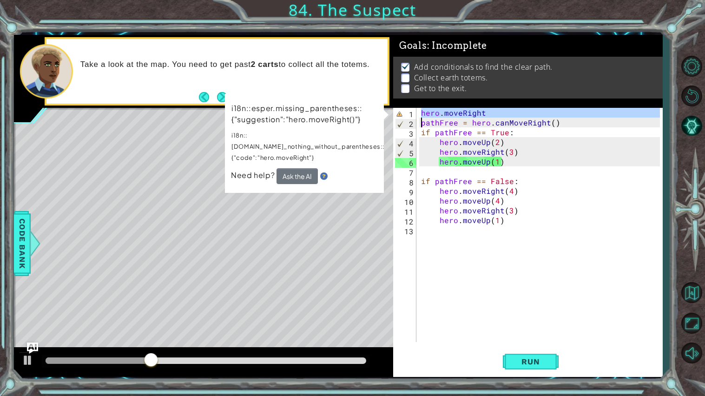
drag, startPoint x: 414, startPoint y: 112, endPoint x: 509, endPoint y: 113, distance: 94.8
click at [509, 113] on div "hero.moveRight 1 2 3 4 5 6 7 8 9 10 11 12 13 hero . moveRight pathFree = hero .…" at bounding box center [526, 225] width 267 height 234
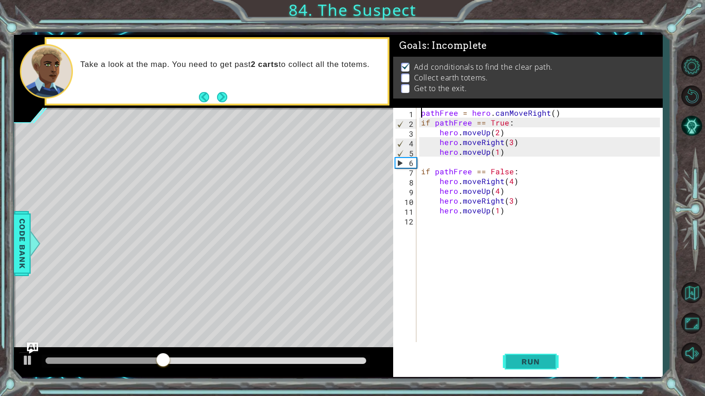
click at [527, 345] on span "Run" at bounding box center [530, 361] width 37 height 9
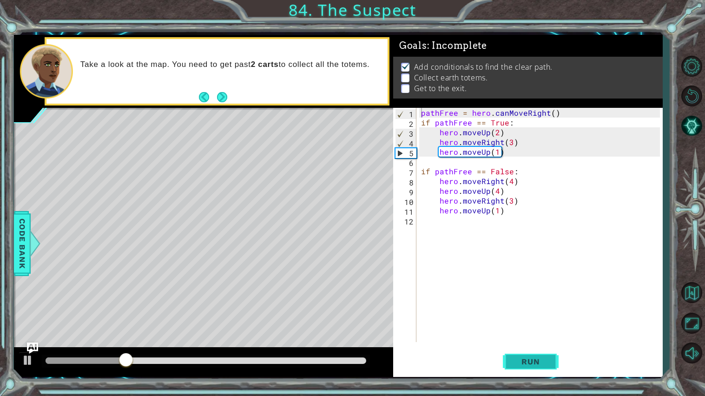
click at [507, 345] on button "Run" at bounding box center [531, 361] width 56 height 27
click at [505, 345] on button "Run" at bounding box center [531, 361] width 56 height 27
click at [487, 134] on div "pathFree = hero . canMoveRight ( ) if pathFree == True : hero . moveUp ( 2 ) he…" at bounding box center [541, 235] width 245 height 254
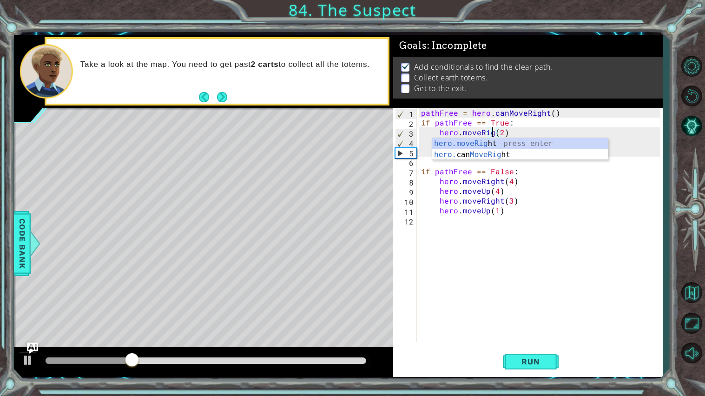
scroll to position [0, 4]
click at [509, 134] on div "pathFree = hero . canMoveRight ( ) if pathFree == True : hero . moveRight ( 2 )…" at bounding box center [541, 235] width 245 height 254
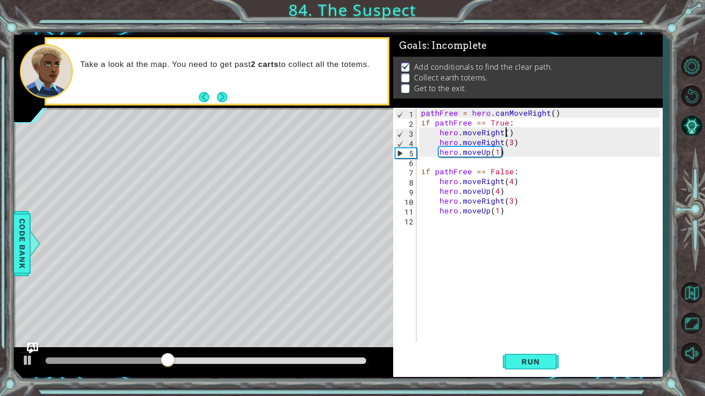
scroll to position [0, 5]
click at [511, 145] on div "pathFree = hero . canMoveRight ( ) if pathFree == True : hero . moveRight ( 3 )…" at bounding box center [541, 235] width 245 height 254
click at [500, 146] on div "pathFree = hero . canMoveRight ( ) if pathFree == True : hero . moveRight ( 3 )…" at bounding box center [541, 235] width 245 height 254
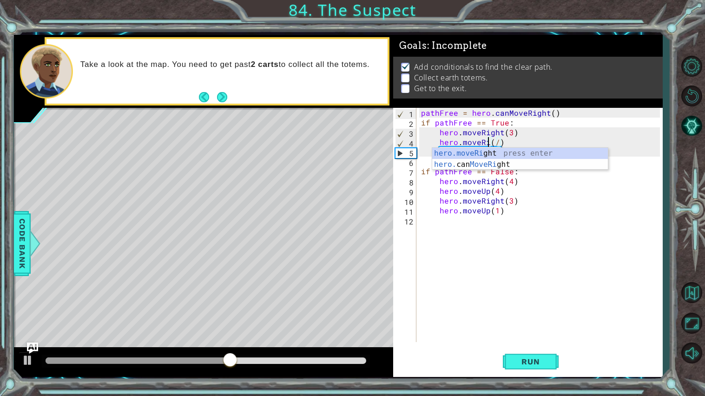
scroll to position [0, 4]
click at [495, 144] on div "pathFree = hero . canMoveRight ( ) if pathFree == True : hero . moveRight ( 3 )…" at bounding box center [541, 235] width 245 height 254
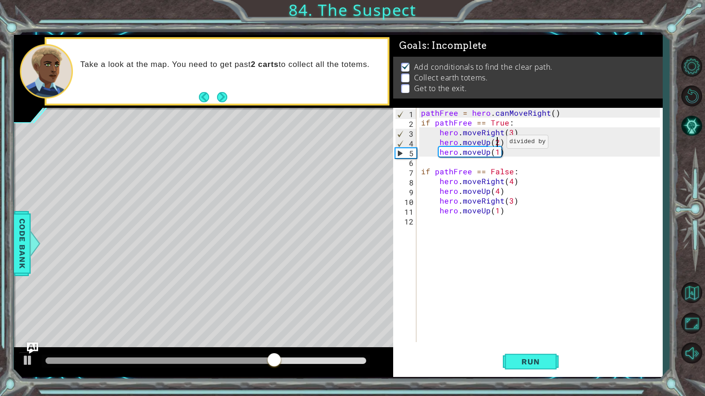
scroll to position [0, 4]
click at [484, 154] on div "pathFree = hero . canMoveRight ( ) if pathFree == True : hero . moveRight ( 3 )…" at bounding box center [541, 235] width 245 height 254
click at [487, 155] on div "pathFree = hero . canMoveRight ( ) if pathFree == True : hero . moveRight ( 3 )…" at bounding box center [541, 235] width 245 height 254
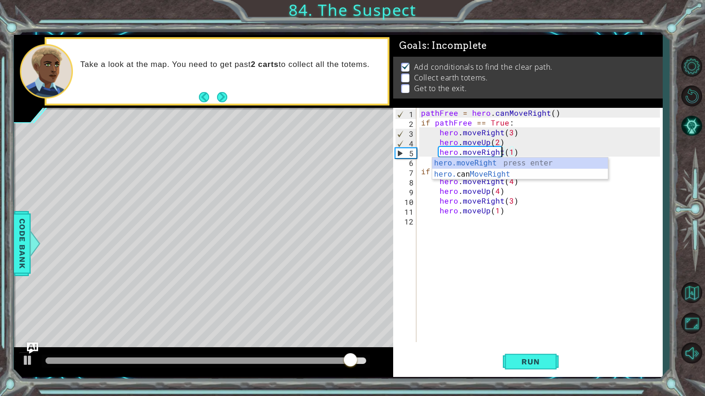
click at [511, 156] on div "pathFree = hero . canMoveRight ( ) if pathFree == True : hero . moveRight ( 3 )…" at bounding box center [541, 235] width 245 height 254
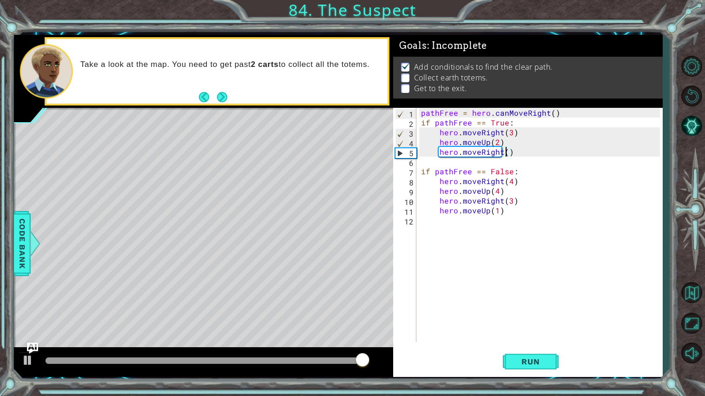
type textarea "hero.moveRight(2)"
click at [451, 161] on div "pathFree = hero . canMoveRight ( ) if pathFree == True : hero . moveRight ( 3 )…" at bounding box center [541, 235] width 245 height 254
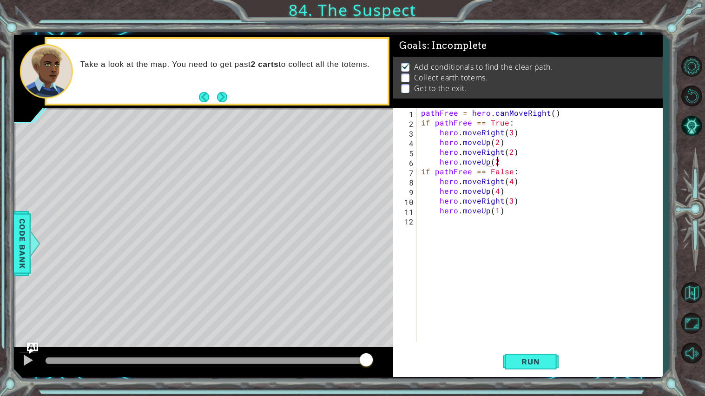
scroll to position [0, 4]
click at [419, 169] on div "pathFree = hero . canMoveRight ( ) if pathFree == True : hero . moveRight ( 3 )…" at bounding box center [541, 235] width 245 height 254
type textarea "if pathFree == False:"
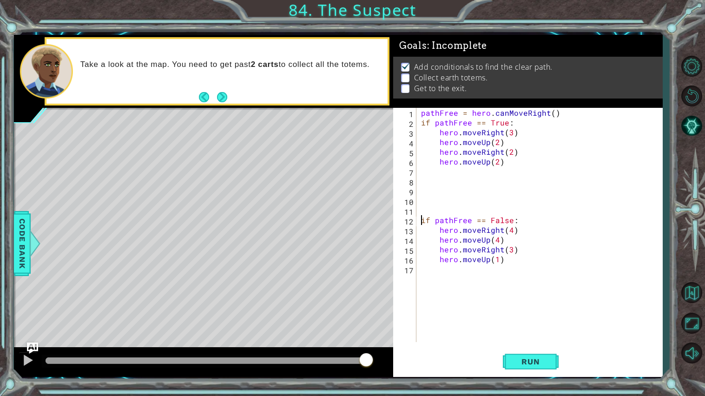
click at [441, 172] on div "pathFree = hero . canMoveRight ( ) if pathFree == True : hero . moveRight ( 3 )…" at bounding box center [541, 235] width 245 height 254
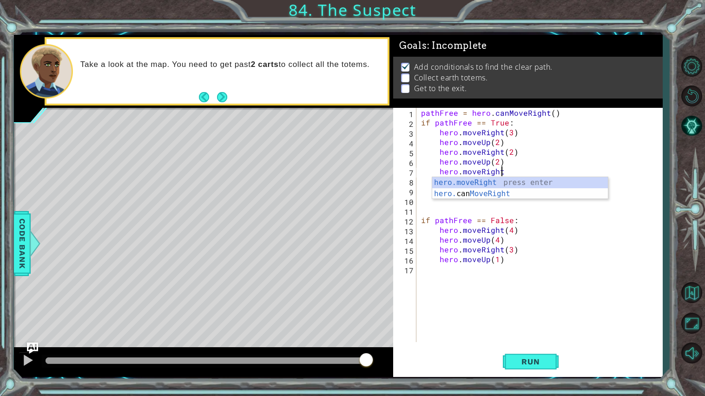
type textarea "hero.moveRight(1)"
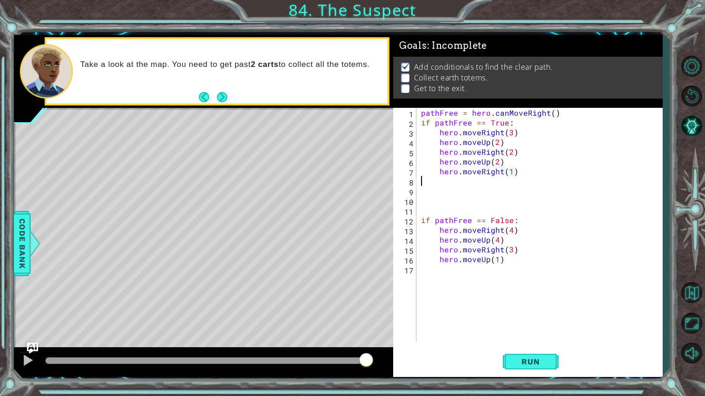
click at [441, 184] on div "pathFree = hero . canMoveRight ( ) if pathFree == True : hero . moveRight ( 3 )…" at bounding box center [541, 235] width 245 height 254
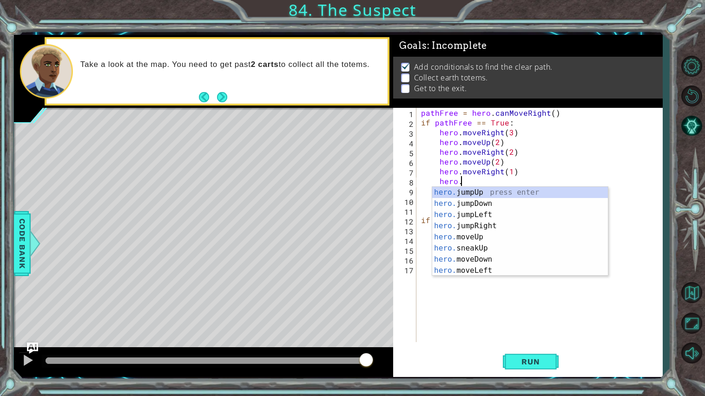
scroll to position [0, 2]
click at [502, 189] on div "hero.m oveUp press enter hero.m oveDown press enter hero.m oveLeft press enter …" at bounding box center [520, 243] width 176 height 112
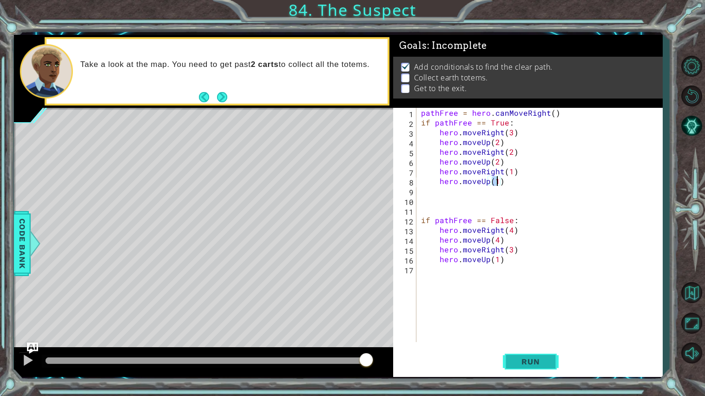
type textarea "hero.moveUp(1)"
click at [543, 345] on button "Run" at bounding box center [531, 361] width 56 height 27
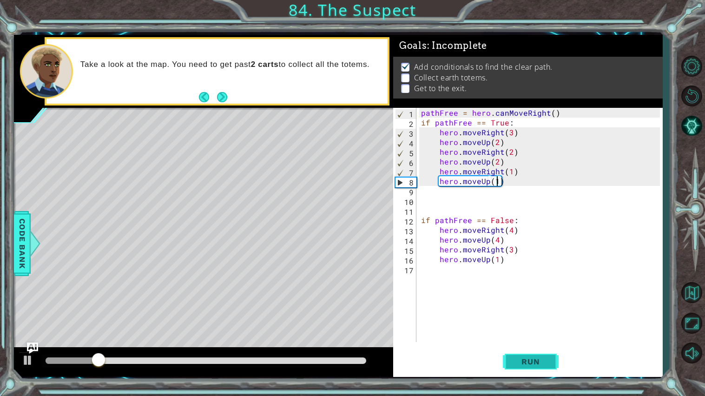
click at [543, 345] on button "Run" at bounding box center [531, 361] width 56 height 27
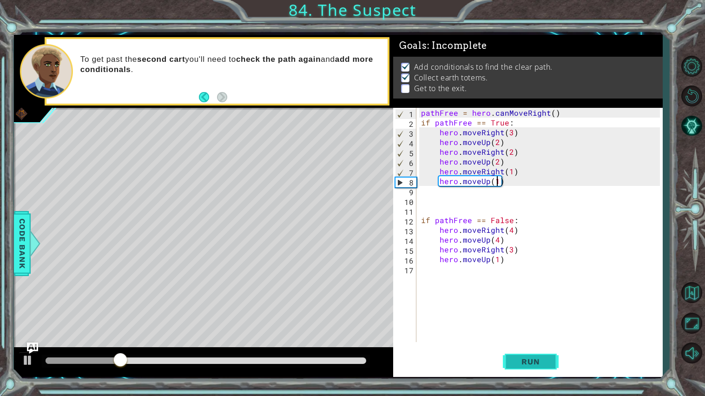
click at [543, 345] on button "Run" at bounding box center [531, 361] width 56 height 27
drag, startPoint x: 543, startPoint y: 367, endPoint x: 447, endPoint y: 203, distance: 190.2
click at [447, 203] on div "hero.moveUp(1) 1 2 3 4 5 6 7 8 9 10 11 12 13 14 15 16 17 pathFree = hero . canM…" at bounding box center [528, 243] width 270 height 270
click at [447, 203] on div "pathFree = hero . canMoveRight ( ) if pathFree == True : hero . moveRight ( 3 )…" at bounding box center [541, 235] width 245 height 254
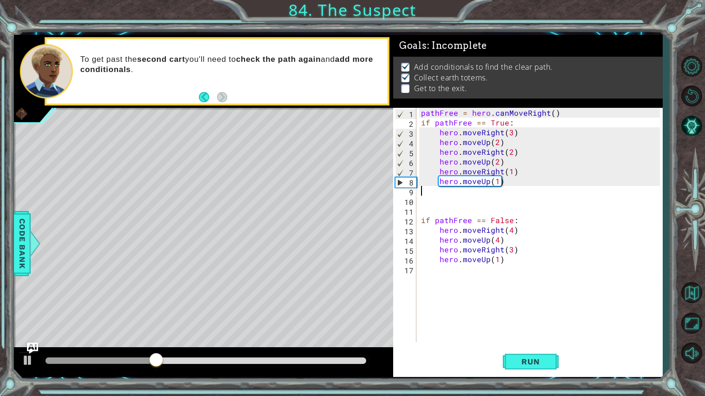
click at [444, 189] on div "pathFree = hero . canMoveRight ( ) if pathFree == True : hero . moveRight ( 3 )…" at bounding box center [541, 235] width 245 height 254
click at [445, 191] on div "pathFree = hero . canMoveRight ( ) if pathFree == True : hero . moveRight ( 3 )…" at bounding box center [541, 235] width 245 height 254
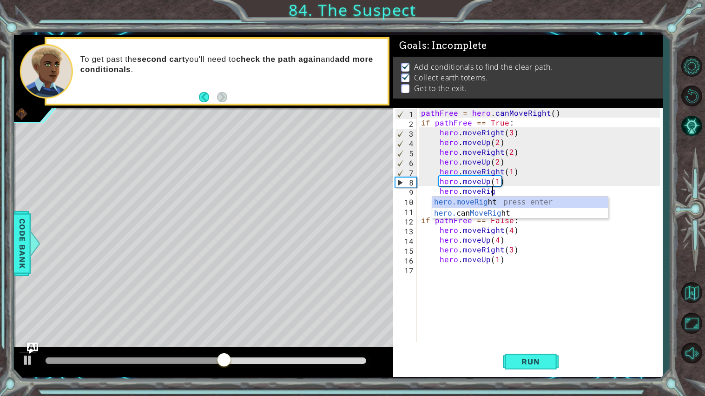
scroll to position [0, 4]
type textarea "hero.moveRight(1)"
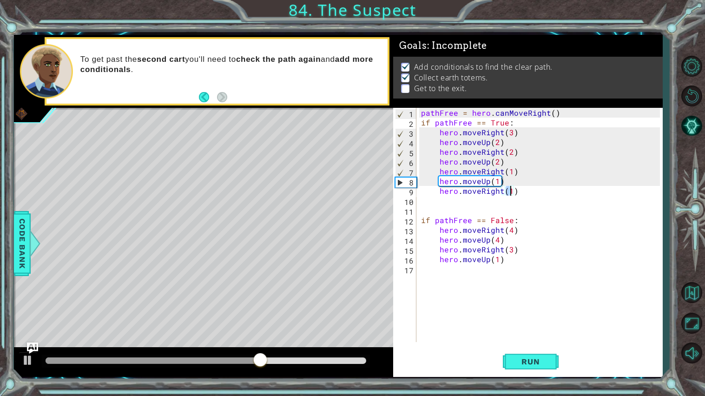
click at [467, 204] on div "pathFree = hero . canMoveRight ( ) if pathFree == True : hero . moveRight ( 3 )…" at bounding box center [541, 235] width 245 height 254
click at [449, 200] on div "pathFree = hero . canMoveRight ( ) if pathFree == True : hero . moveRight ( 3 )…" at bounding box center [541, 235] width 245 height 254
click at [453, 202] on div "pathFree = hero . canMoveRight ( ) if pathFree == True : hero . moveRight ( 3 )…" at bounding box center [541, 235] width 245 height 254
click at [458, 200] on div "pathFree = hero . canMoveRight ( ) if pathFree == True : hero . moveRight ( 3 )…" at bounding box center [541, 235] width 245 height 254
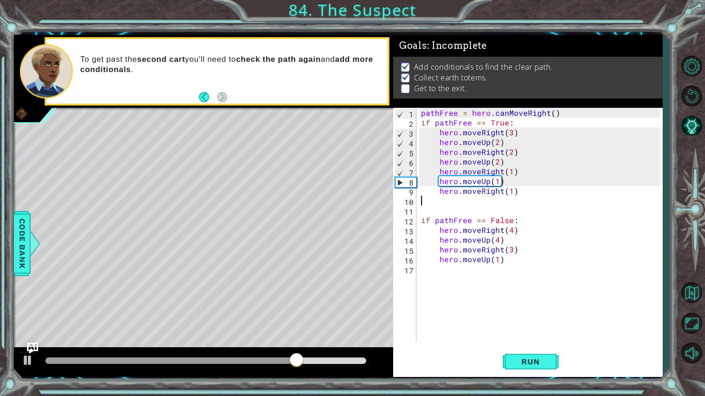
click at [477, 173] on div "pathFree = hero . canMoveRight ( ) if pathFree == True : hero . moveRight ( 3 )…" at bounding box center [541, 235] width 245 height 254
type textarea "hero.moveRight(1)"
click at [446, 203] on div "pathFree = hero . canMoveRight ( ) if pathFree == True : hero . moveRight ( 3 )…" at bounding box center [541, 235] width 245 height 254
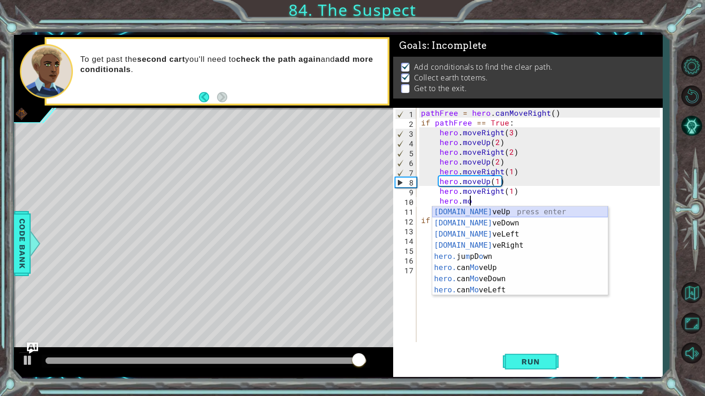
scroll to position [0, 4]
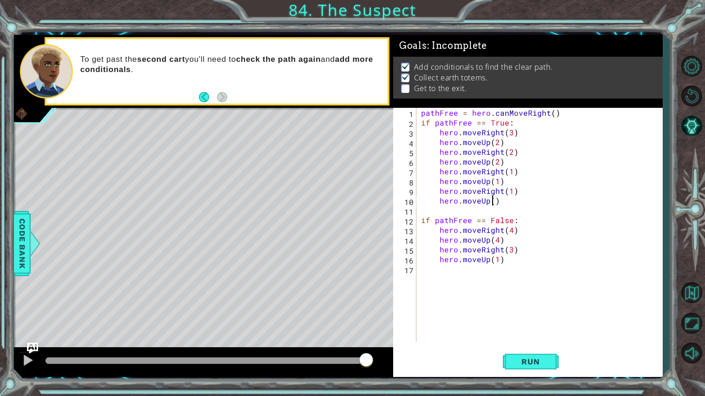
type textarea "hero.moveUp(2)"
click at [449, 214] on div "pathFree = hero . canMoveRight ( ) if pathFree == True : hero . moveRight ( 3 )…" at bounding box center [541, 235] width 245 height 254
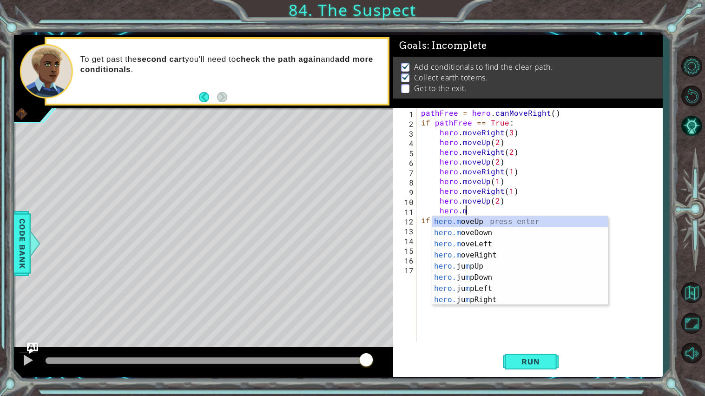
scroll to position [0, 2]
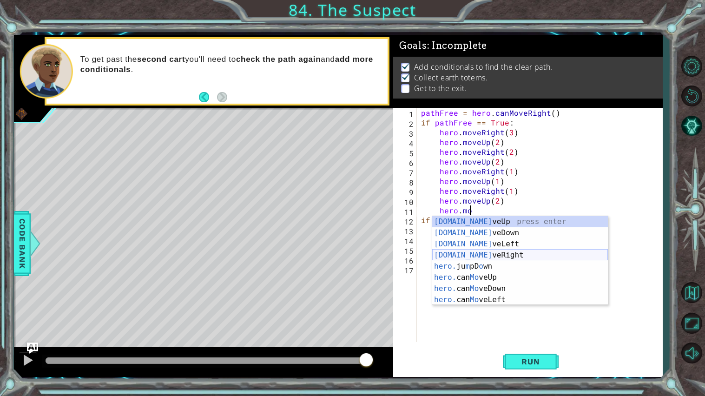
click at [478, 253] on div "[DOMAIN_NAME] veUp press enter [DOMAIN_NAME] veDown press enter [DOMAIN_NAME] v…" at bounding box center [520, 272] width 176 height 112
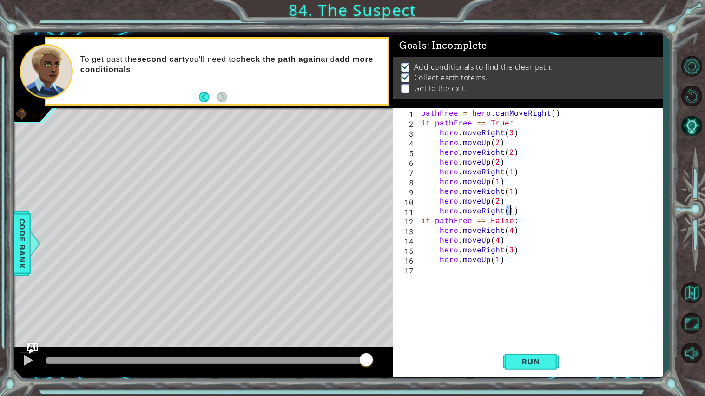
click at [425, 219] on div "pathFree = hero . canMoveRight ( ) if pathFree == True : hero . moveRight ( 3 )…" at bounding box center [541, 235] width 245 height 254
click at [422, 219] on div "pathFree = hero . canMoveRight ( ) if pathFree == True : hero . moveRight ( 3 )…" at bounding box center [541, 235] width 245 height 254
type textarea "if pathFree == False:"
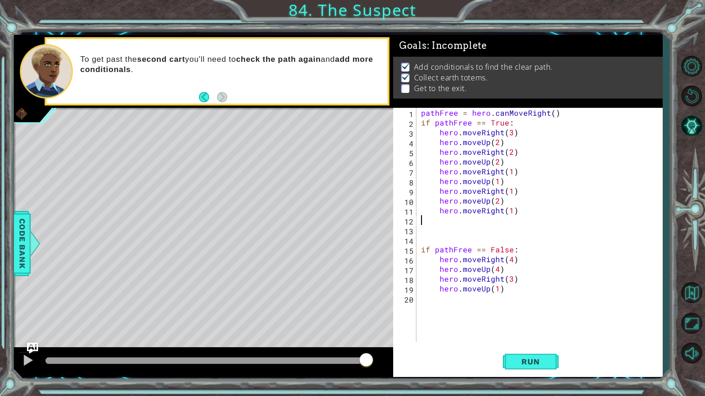
click at [449, 224] on div "pathFree = hero . canMoveRight ( ) if pathFree == True : hero . moveRight ( 3 )…" at bounding box center [541, 235] width 245 height 254
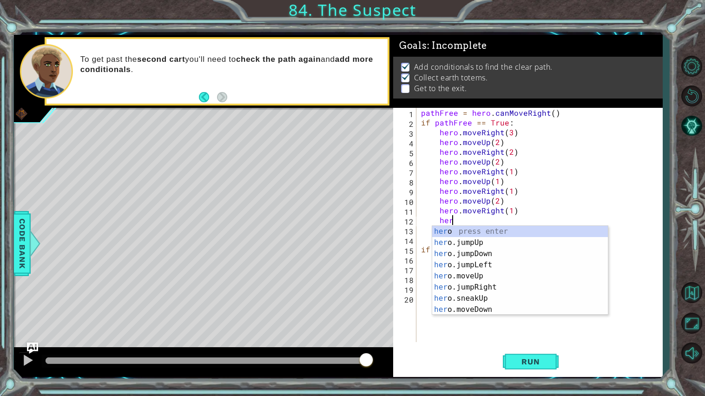
scroll to position [0, 2]
click at [484, 283] on div "hero press enter hero .jumpUp press enter hero .jumpDown press enter hero .jump…" at bounding box center [520, 282] width 176 height 112
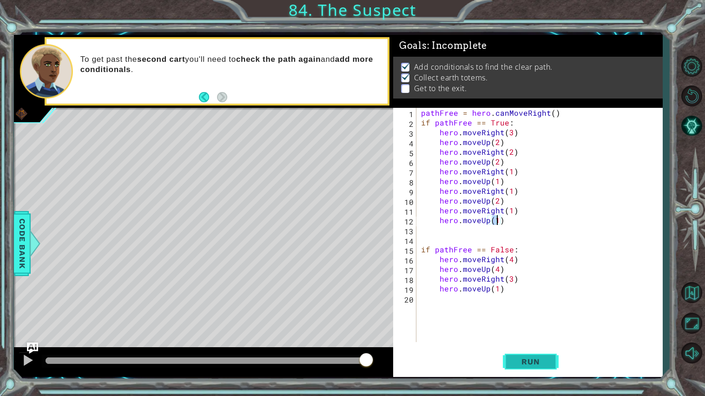
click at [532, 345] on button "Run" at bounding box center [531, 361] width 56 height 27
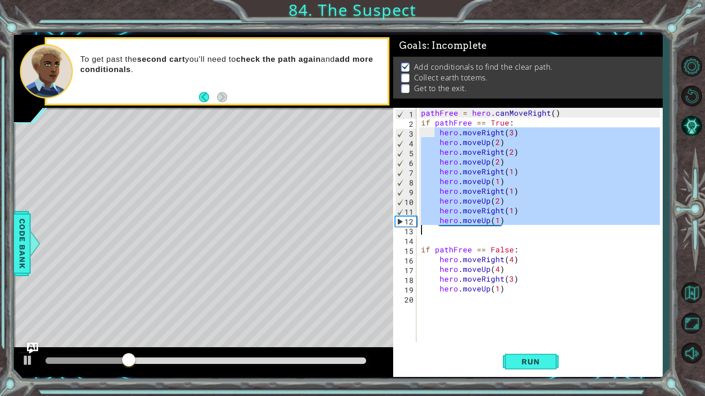
drag, startPoint x: 435, startPoint y: 130, endPoint x: 499, endPoint y: 230, distance: 119.3
click at [499, 230] on div "pathFree = hero . canMoveRight ( ) if pathFree == True : hero . moveRight ( 3 )…" at bounding box center [541, 235] width 245 height 254
type textarea "hero.moveUp(1)"
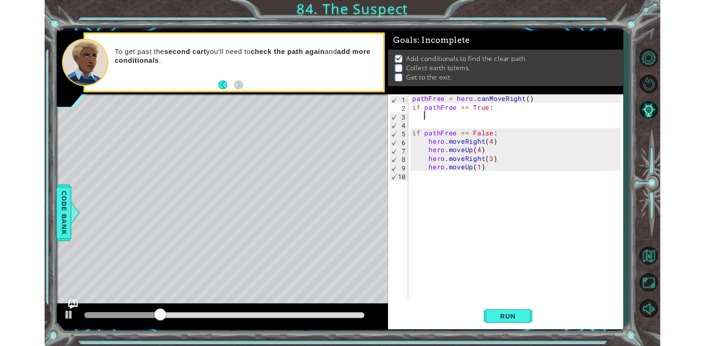
scroll to position [0, 0]
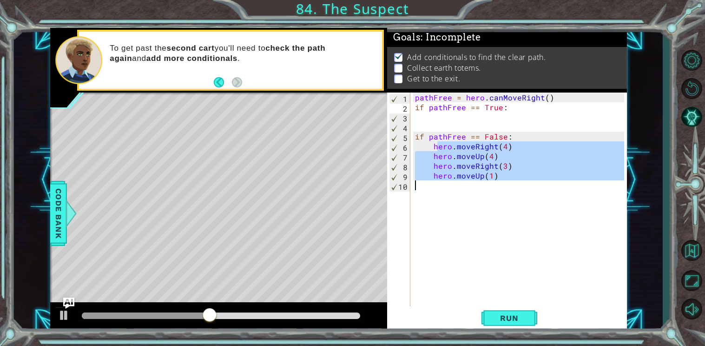
drag, startPoint x: 435, startPoint y: 148, endPoint x: 485, endPoint y: 183, distance: 60.5
click at [485, 183] on div "pathFree = hero . canMoveRight ( ) if pathFree == True : if pathFree == False :…" at bounding box center [521, 219] width 216 height 254
type textarea "hero.moveUp(1)"
click at [461, 197] on div "pathFree = hero . canMoveRight ( ) if pathFree == True : if pathFree == False :…" at bounding box center [518, 209] width 211 height 234
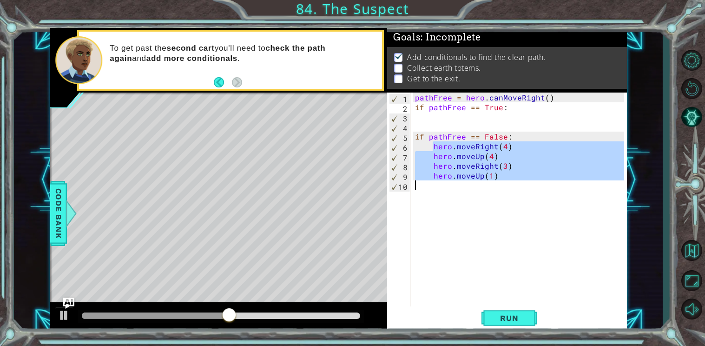
drag, startPoint x: 432, startPoint y: 147, endPoint x: 515, endPoint y: 213, distance: 106.2
click at [515, 213] on div "pathFree = hero . canMoveRight ( ) if pathFree == True : if pathFree == False :…" at bounding box center [521, 219] width 216 height 254
type textarea "hero.moveUp(1)"
